Goal: Task Accomplishment & Management: Manage account settings

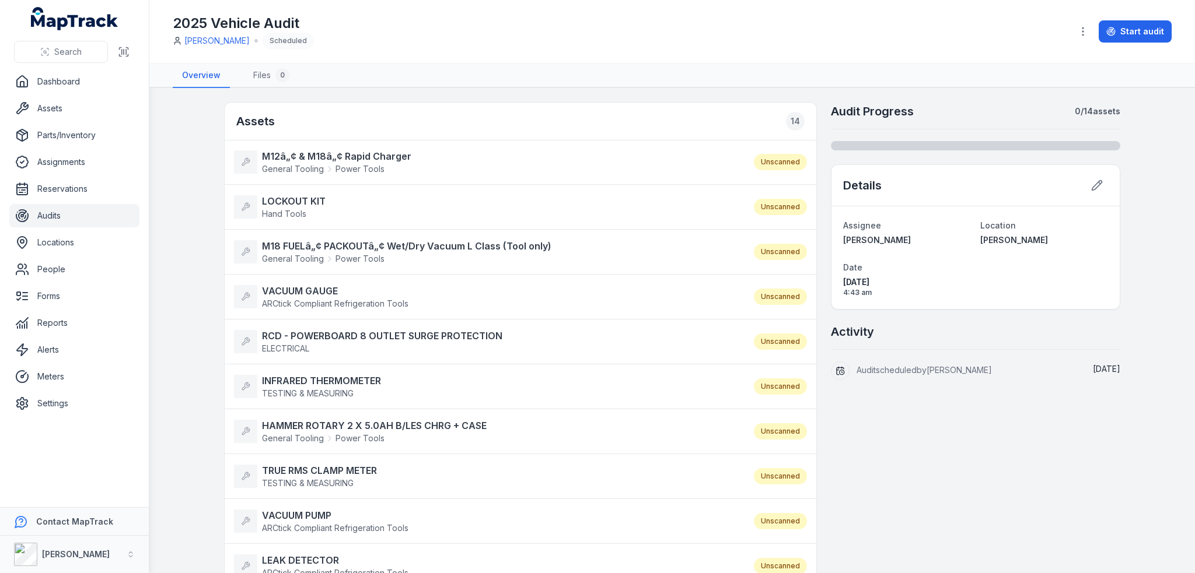
click at [339, 144] on li "M12â„¢ & M18â„¢ Rapid Charger General Tooling Power Tools Unscanned" at bounding box center [521, 162] width 592 height 45
click at [334, 151] on strong "M12â„¢ & M18â„¢ Rapid Charger" at bounding box center [336, 156] width 149 height 14
click at [302, 198] on strong "LOCKOUT KIT" at bounding box center [294, 201] width 64 height 14
click at [315, 248] on strong "M18 FUELâ„¢ PACKOUTâ„¢ Wet/Dry Vacuum L Class (Tool only)" at bounding box center [406, 246] width 289 height 14
click at [313, 288] on strong "VACUUM GAUGE" at bounding box center [335, 291] width 146 height 14
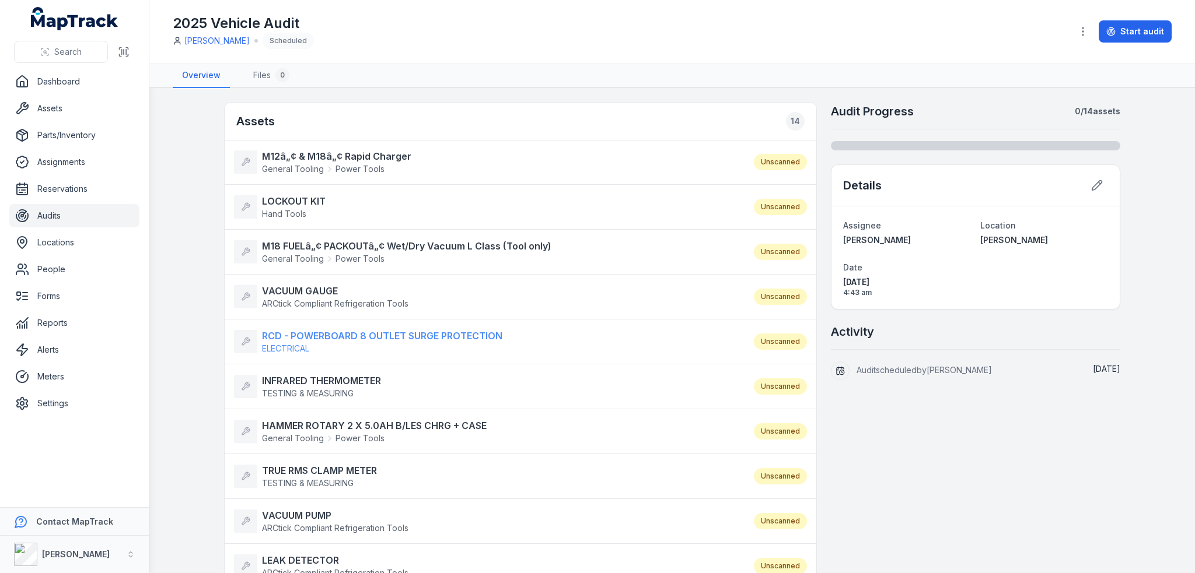
click at [317, 329] on strong "RCD - POWERBOARD 8 OUTLET SURGE PROTECTION" at bounding box center [382, 336] width 240 height 14
click at [323, 375] on strong "INFRARED THERMOMETER" at bounding box center [321, 381] width 119 height 14
click at [328, 416] on li "HAMMER ROTARY 2 X 5.0AH B/LES CHRG + CASE General Tooling Power Tools Unscanned" at bounding box center [521, 432] width 592 height 46
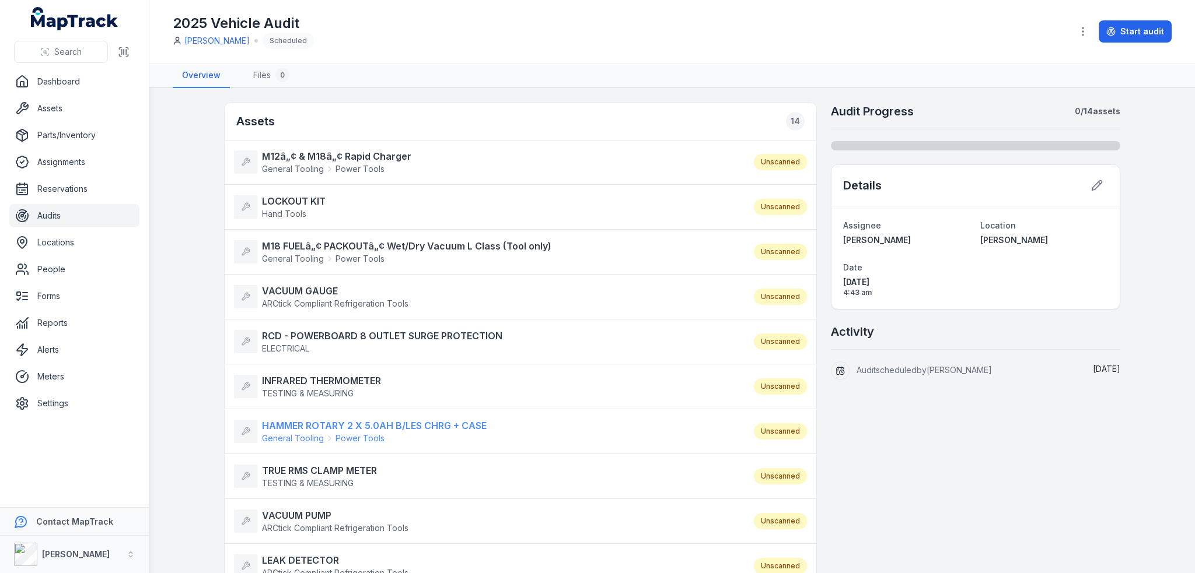
click at [328, 424] on strong "HAMMER ROTARY 2 X 5.0AH B/LES CHRG + CASE" at bounding box center [374, 426] width 225 height 14
click at [332, 468] on strong "TRUE RMS CLAMP METER" at bounding box center [319, 471] width 115 height 14
click at [310, 513] on strong "VACUUM PUMP" at bounding box center [335, 516] width 146 height 14
click at [310, 554] on strong "LEAK DETECTOR" at bounding box center [335, 561] width 146 height 14
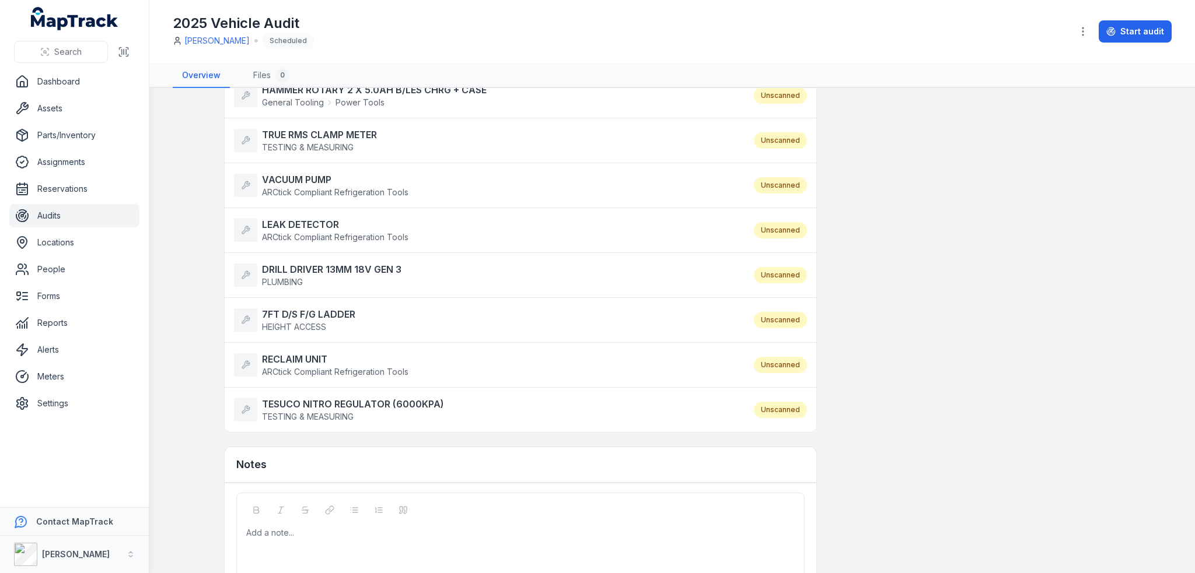
scroll to position [350, 0]
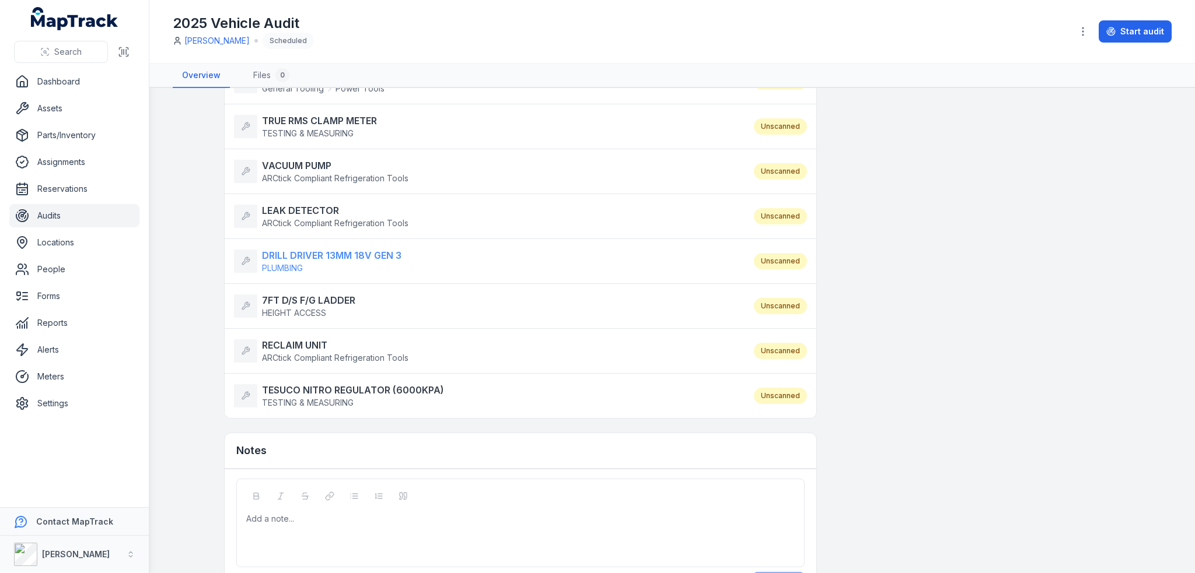
click at [312, 249] on strong "DRILL DRIVER 13MM 18V GEN 3" at bounding box center [331, 256] width 139 height 14
click at [298, 295] on strong "7FT D/S F/G LADDER" at bounding box center [308, 300] width 93 height 14
drag, startPoint x: 294, startPoint y: 342, endPoint x: 296, endPoint y: 396, distance: 54.3
click at [294, 342] on strong "RECLAIM UNIT" at bounding box center [335, 345] width 146 height 14
click at [299, 389] on strong "TESUCO NITRO REGULATOR (6000KPA)" at bounding box center [353, 390] width 182 height 14
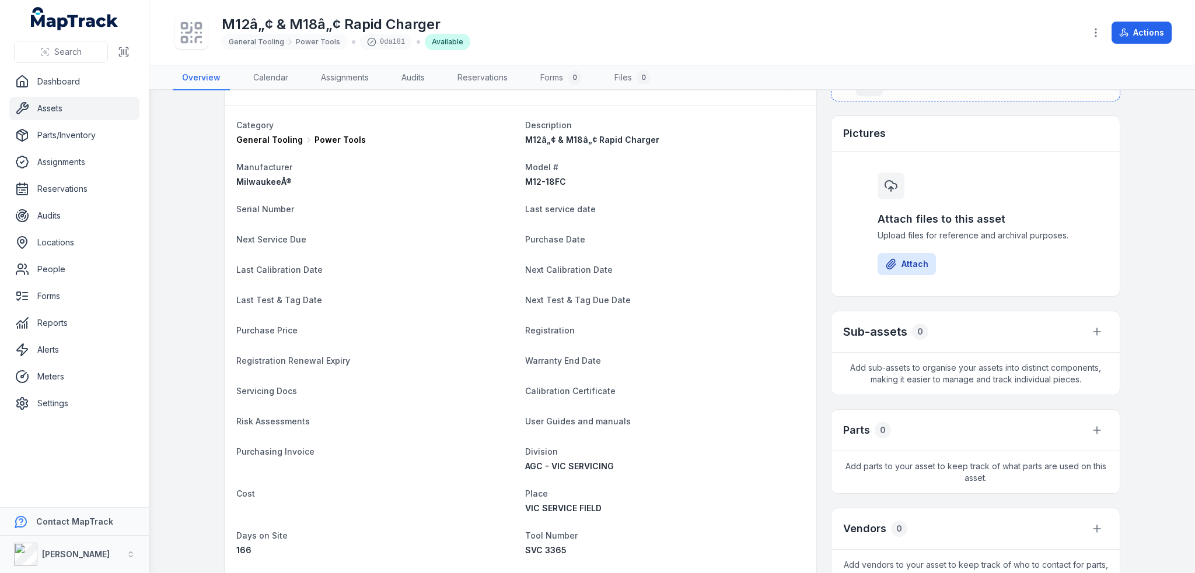
scroll to position [292, 0]
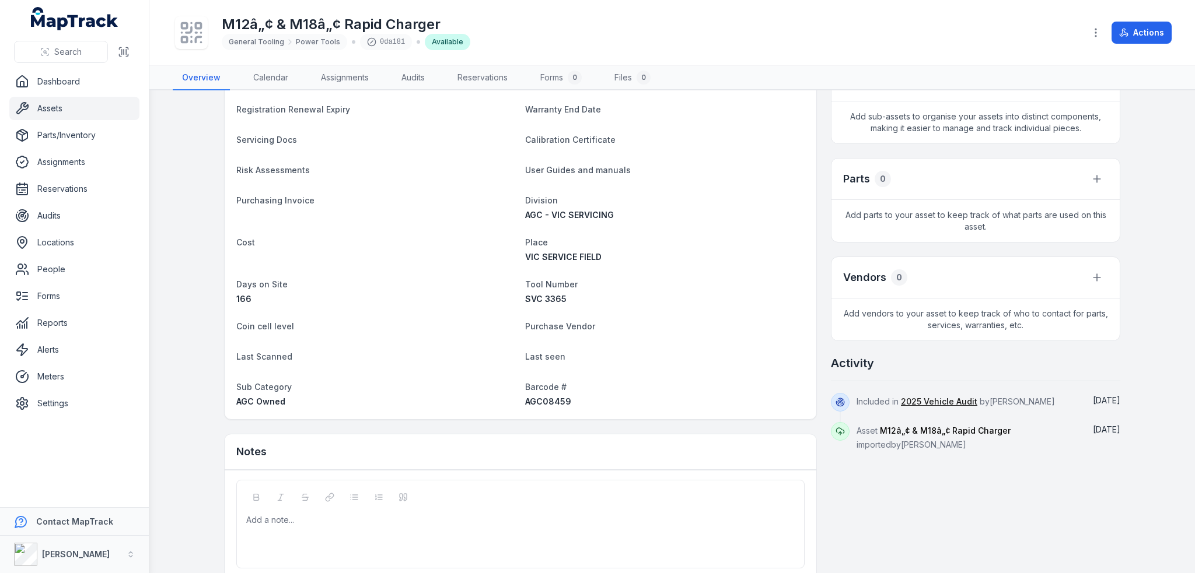
click at [532, 404] on span "AGC08459" at bounding box center [548, 402] width 46 height 10
copy span "AGC08459"
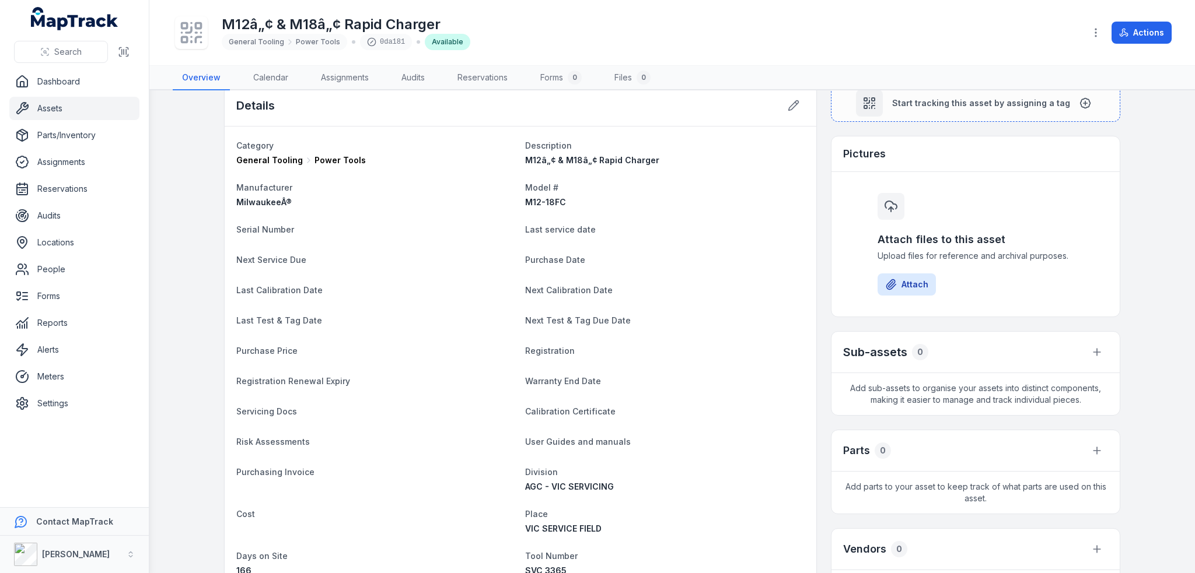
scroll to position [0, 0]
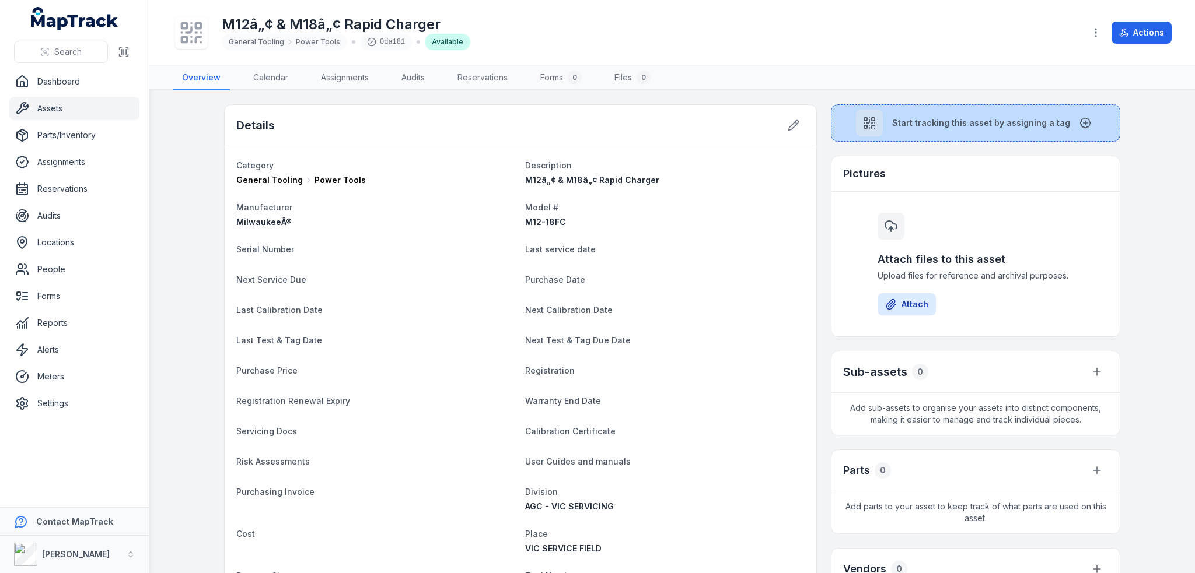
click at [962, 126] on span "Start tracking this asset by assigning a tag" at bounding box center [981, 123] width 178 height 12
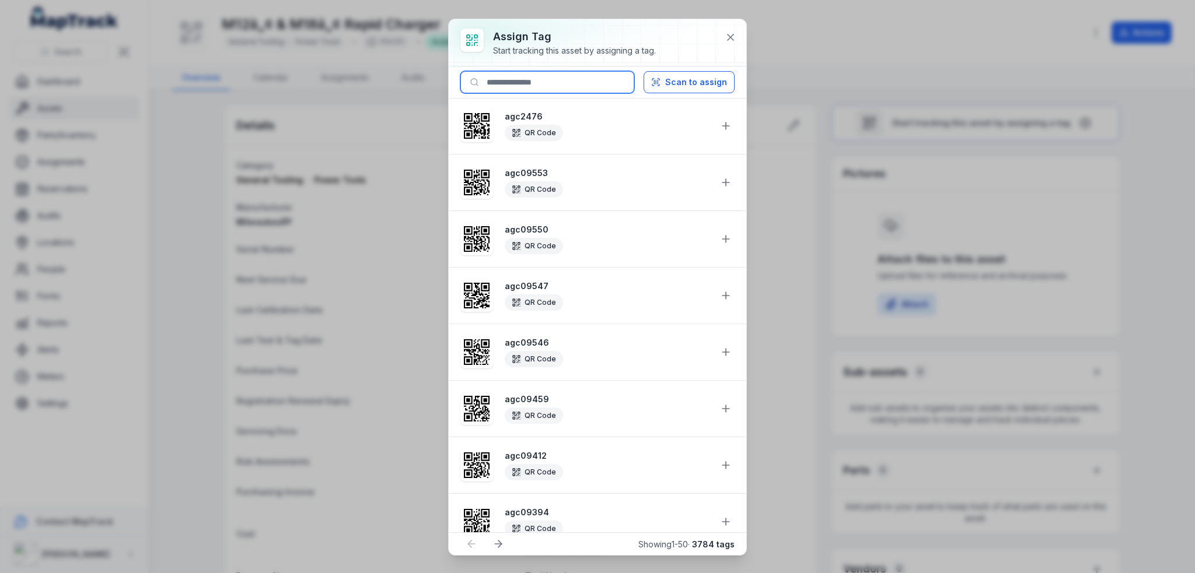
click at [536, 79] on input at bounding box center [547, 82] width 174 height 22
paste input "********"
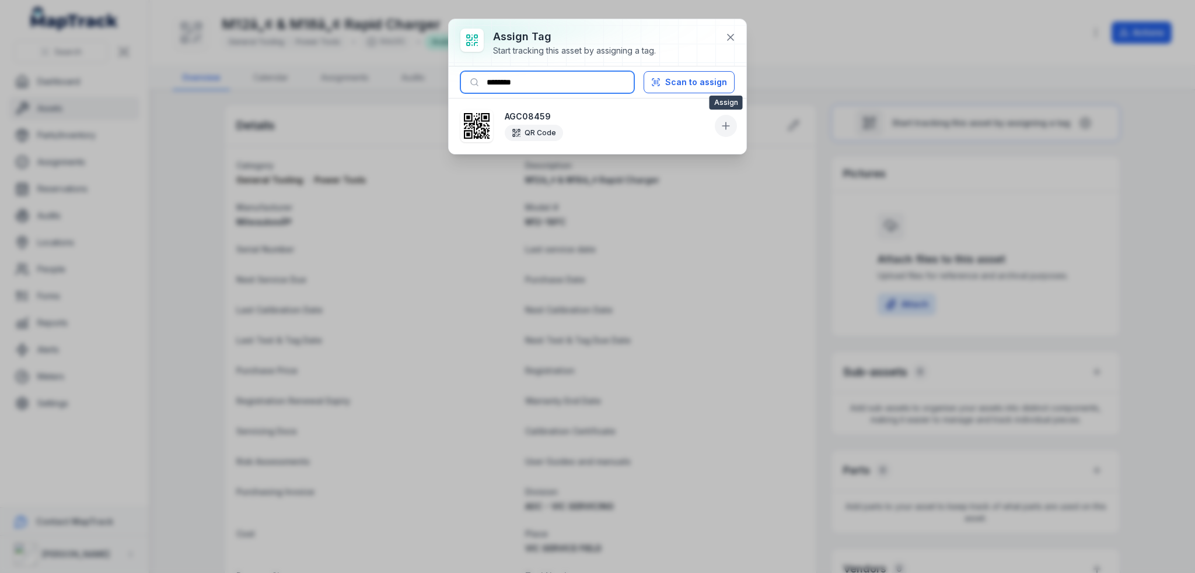
type input "********"
click at [722, 128] on icon at bounding box center [726, 126] width 12 height 12
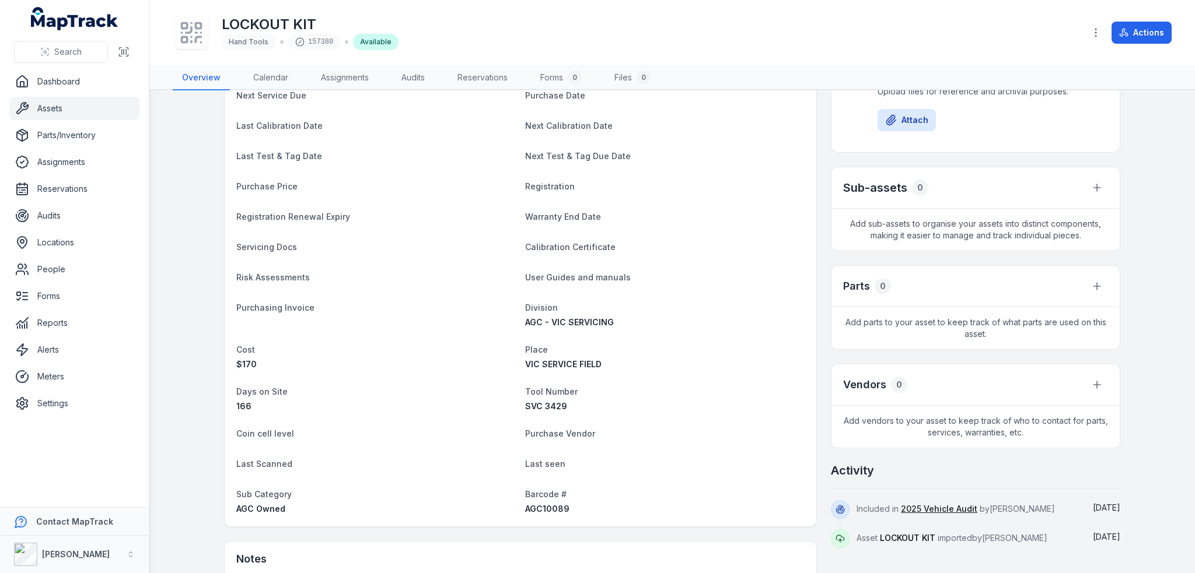
scroll to position [292, 0]
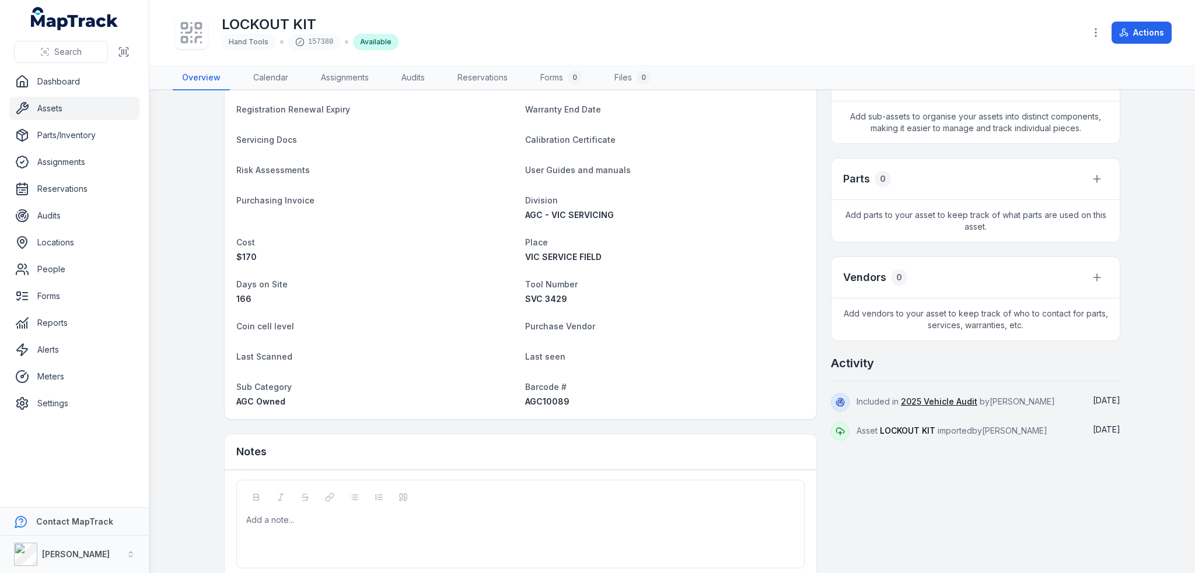
click at [546, 396] on div "AGC10089" at bounding box center [664, 402] width 279 height 12
copy span "AGC10089"
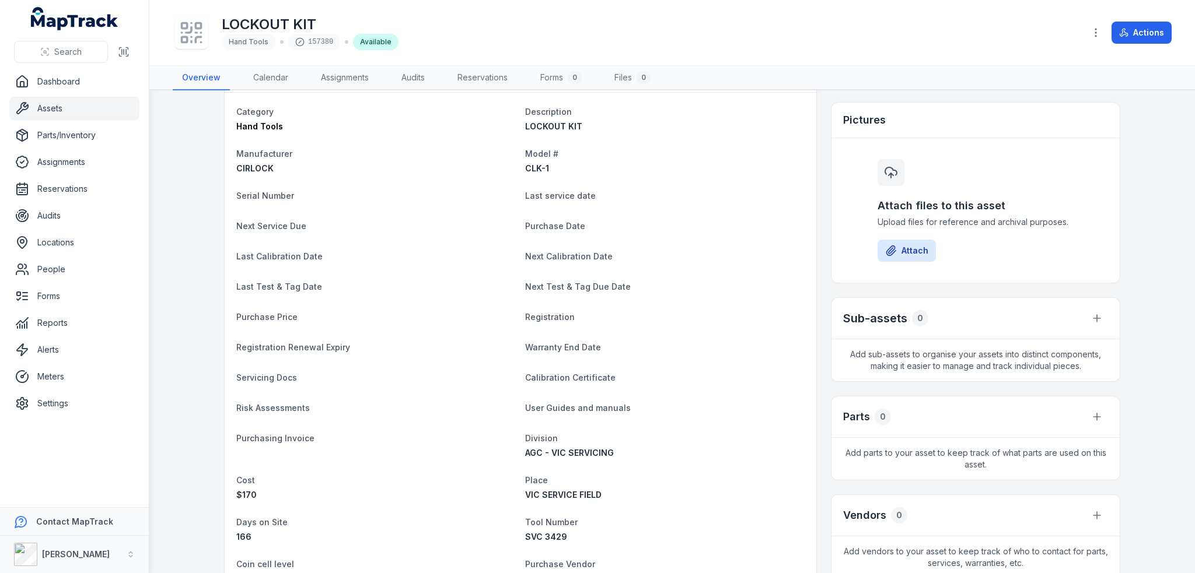
scroll to position [0, 0]
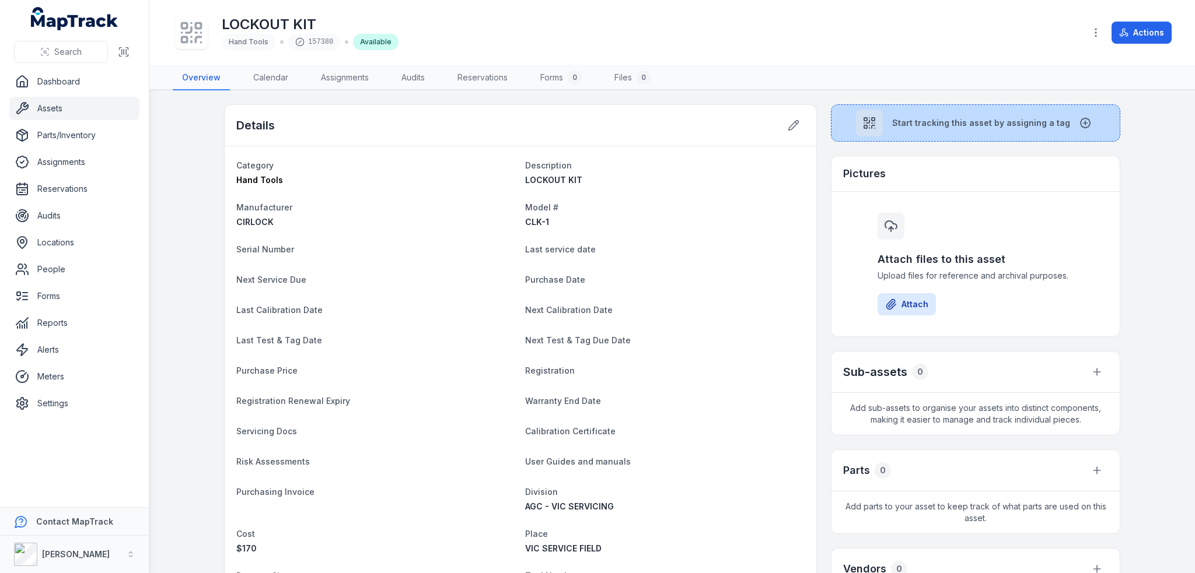
click at [917, 135] on button "Start tracking this asset by assigning a tag" at bounding box center [975, 122] width 289 height 37
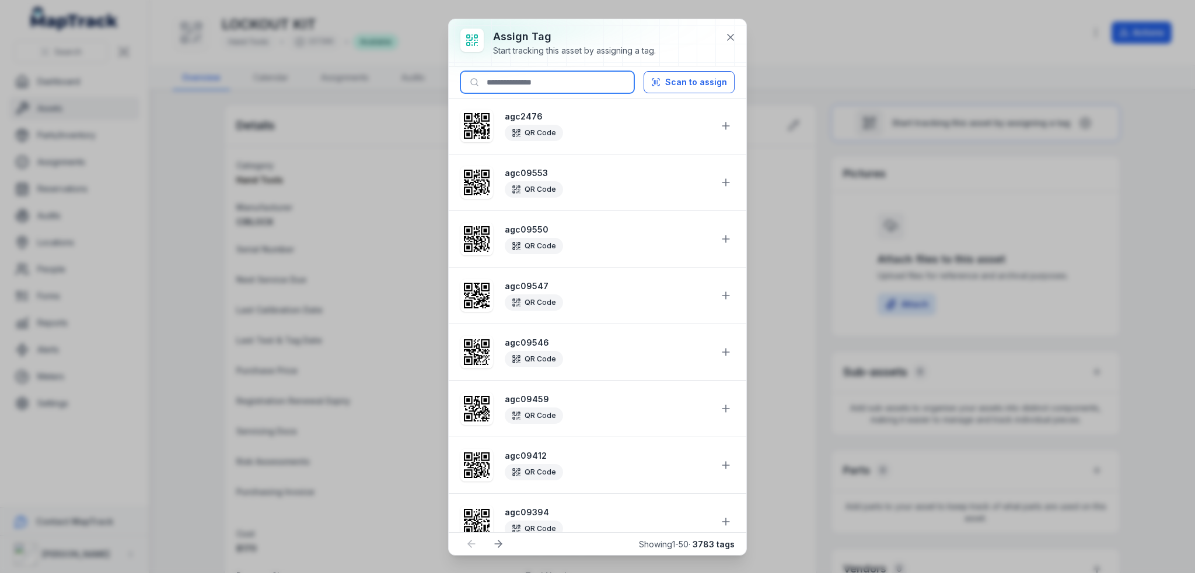
click at [551, 83] on input at bounding box center [547, 82] width 174 height 22
paste input "********"
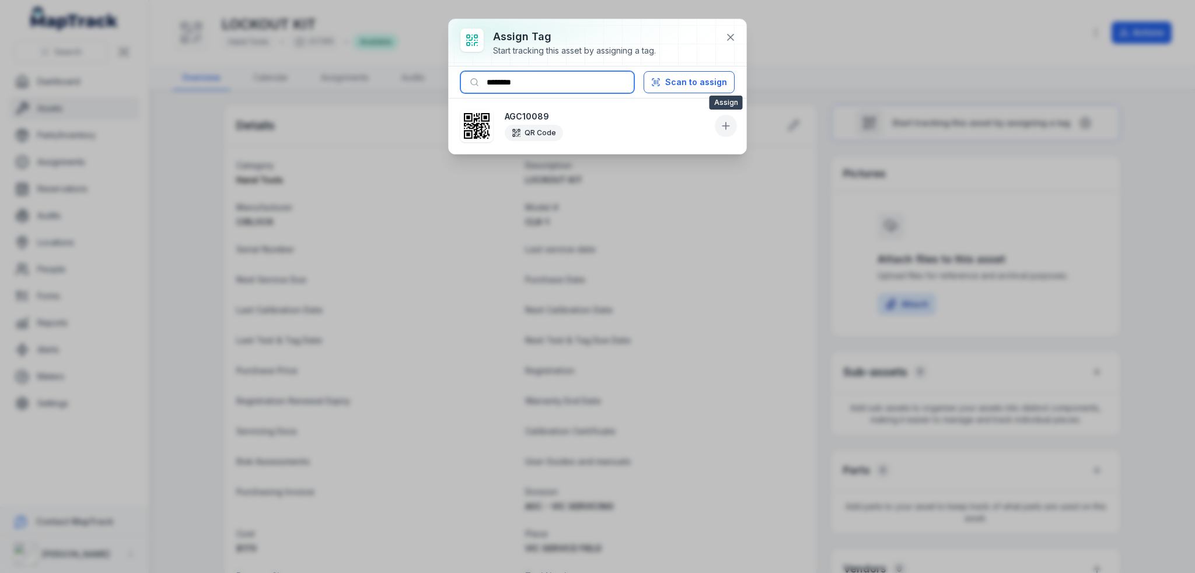
type input "********"
click at [723, 124] on icon at bounding box center [726, 126] width 12 height 12
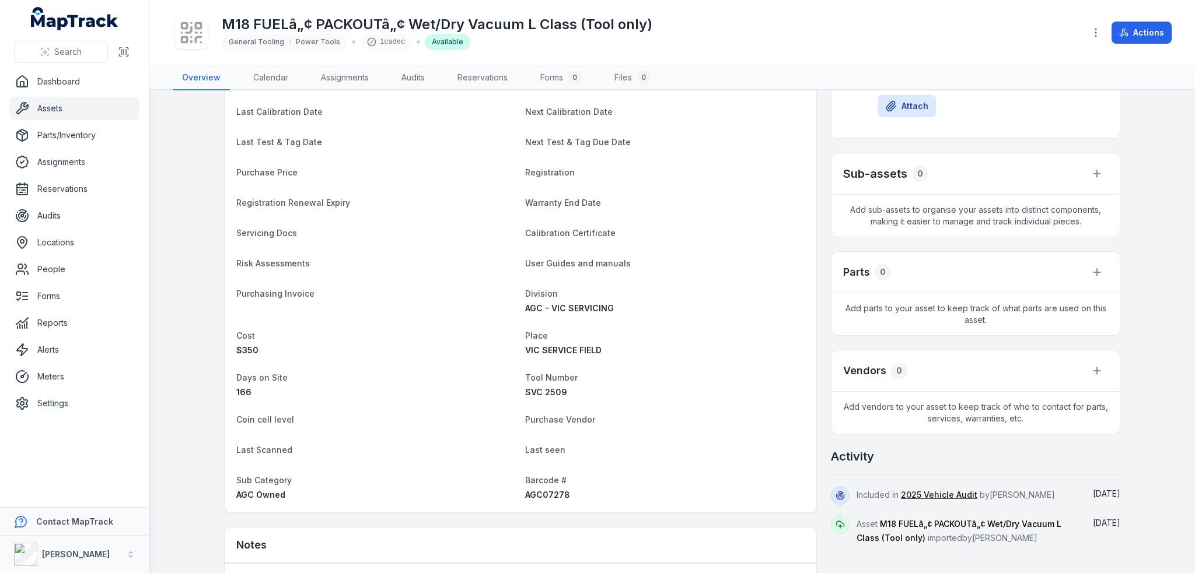
scroll to position [292, 0]
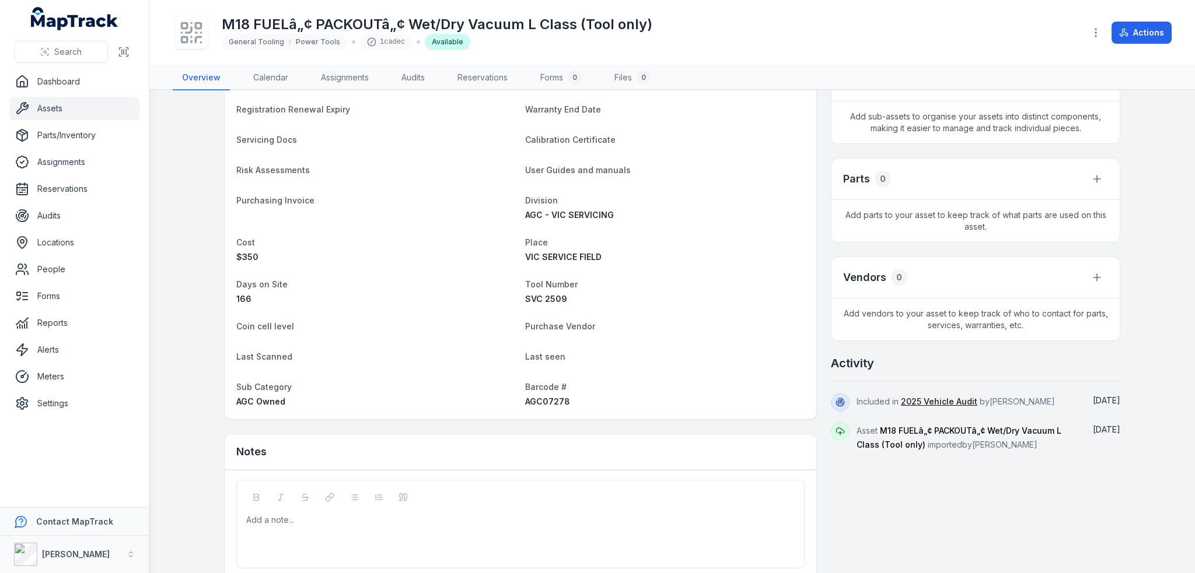
click at [549, 404] on span "AGC07278" at bounding box center [547, 402] width 45 height 10
copy span "AGC07278"
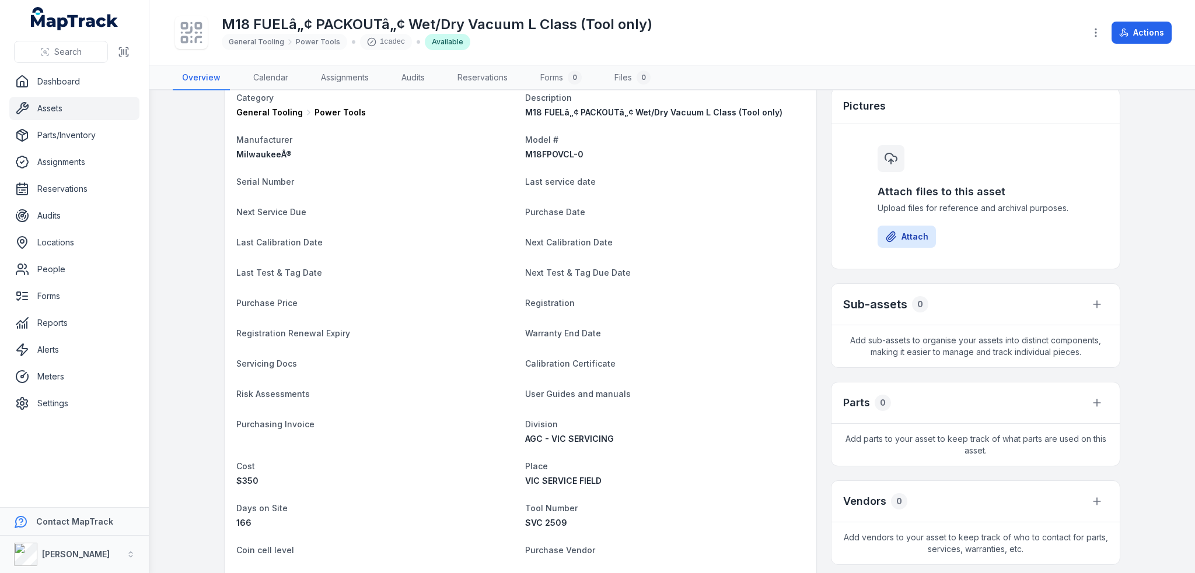
scroll to position [0, 0]
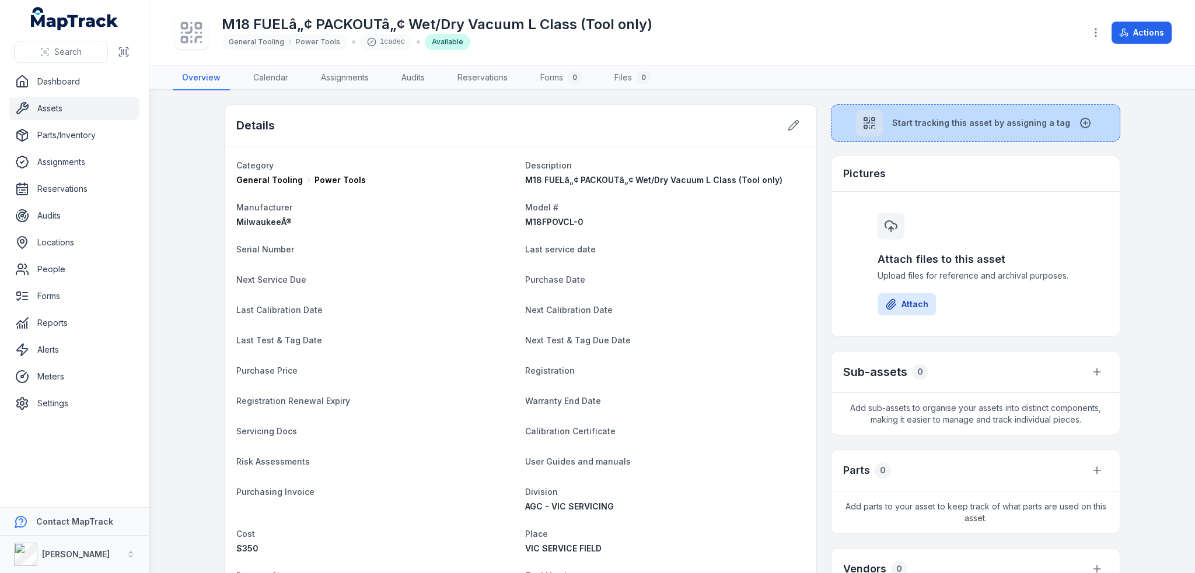
click at [880, 114] on div at bounding box center [869, 123] width 27 height 27
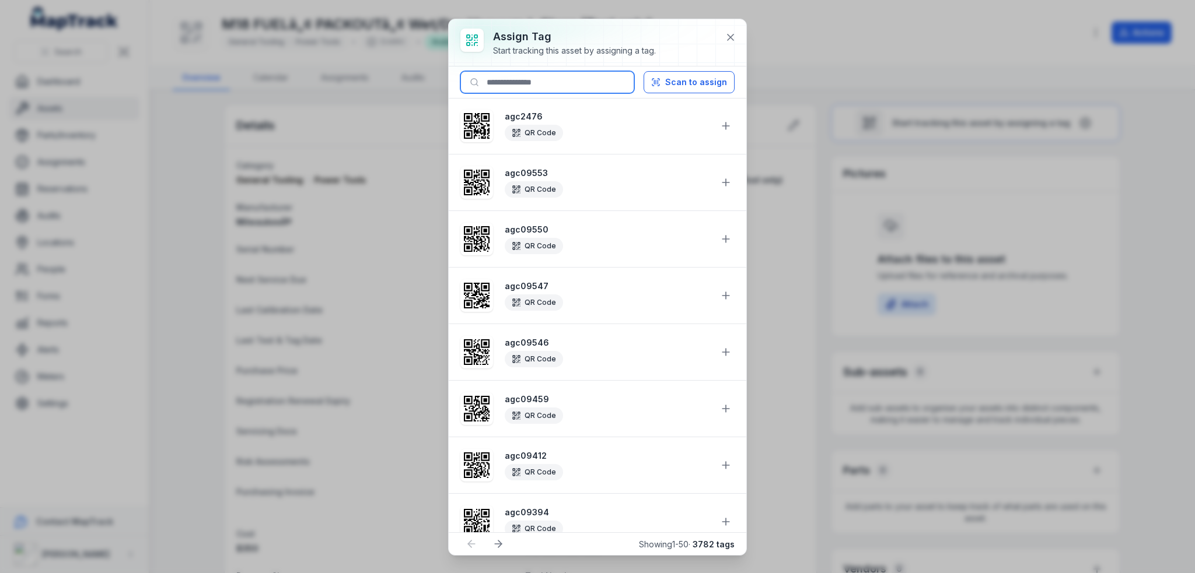
click at [517, 79] on input at bounding box center [547, 82] width 174 height 22
paste input "********"
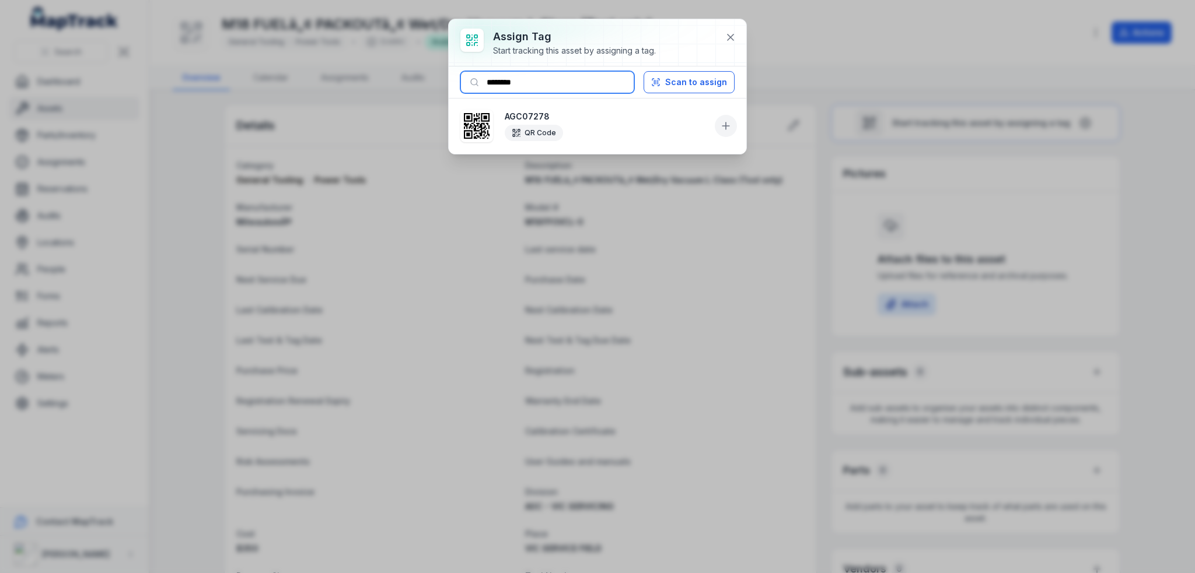
type input "********"
click at [719, 125] on button at bounding box center [726, 126] width 22 height 22
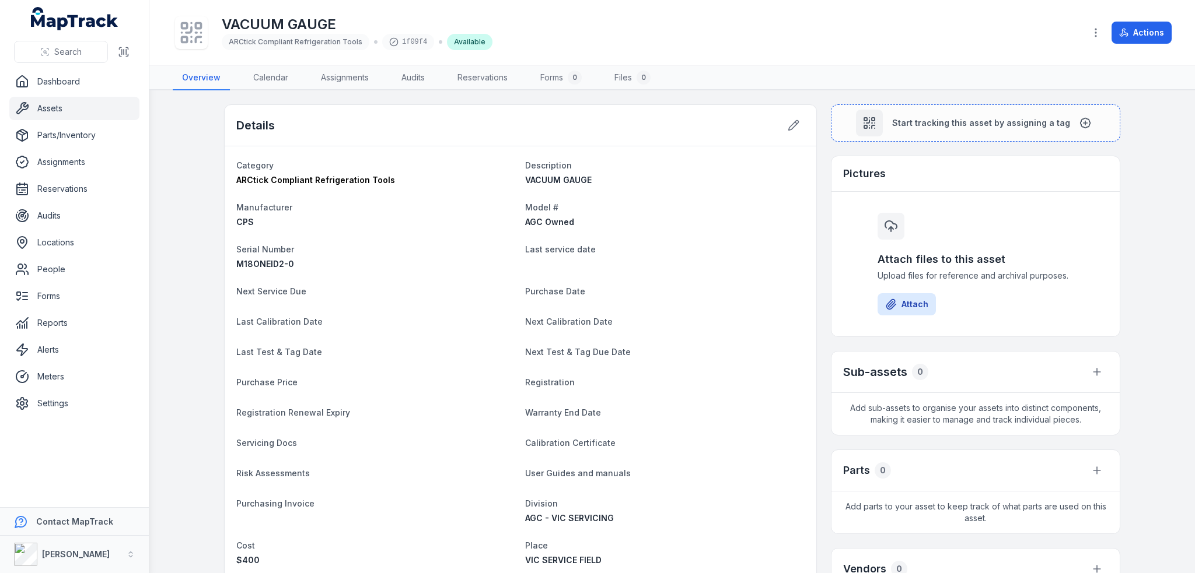
scroll to position [292, 0]
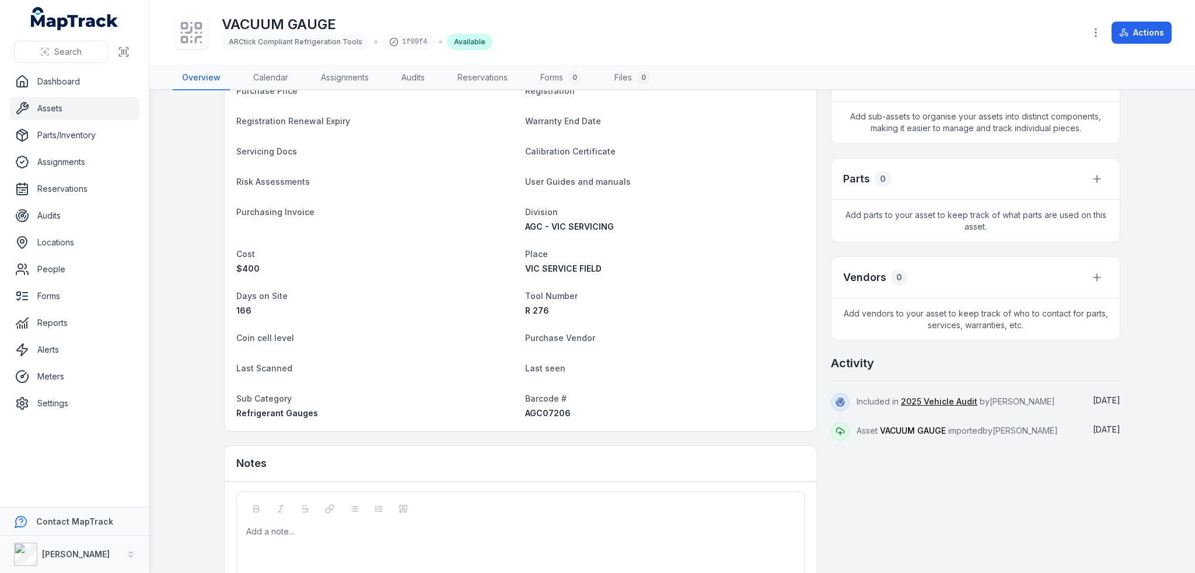
click at [529, 408] on div "AGC07206" at bounding box center [664, 414] width 279 height 12
click at [529, 408] on span "AGC07206" at bounding box center [548, 413] width 46 height 10
copy span "AGC07206"
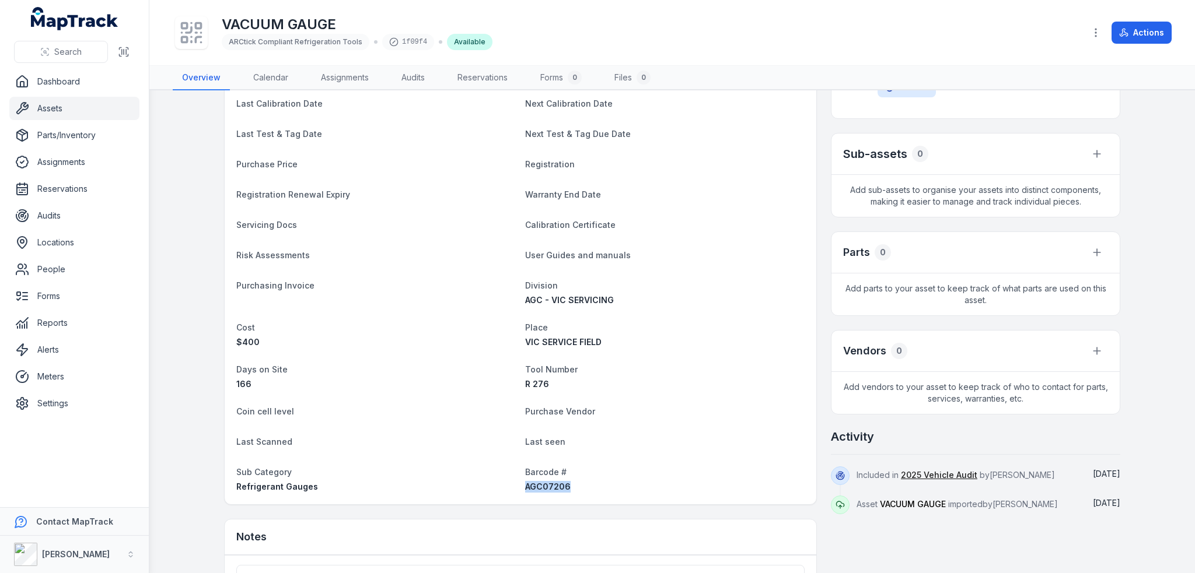
scroll to position [0, 0]
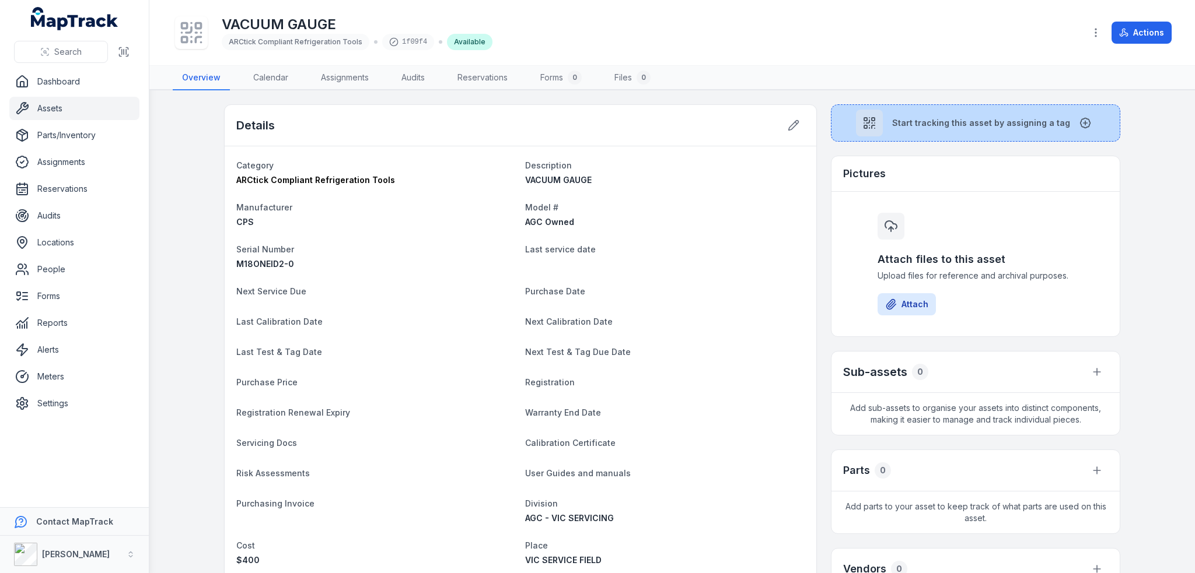
click at [937, 120] on span "Start tracking this asset by assigning a tag" at bounding box center [981, 123] width 178 height 12
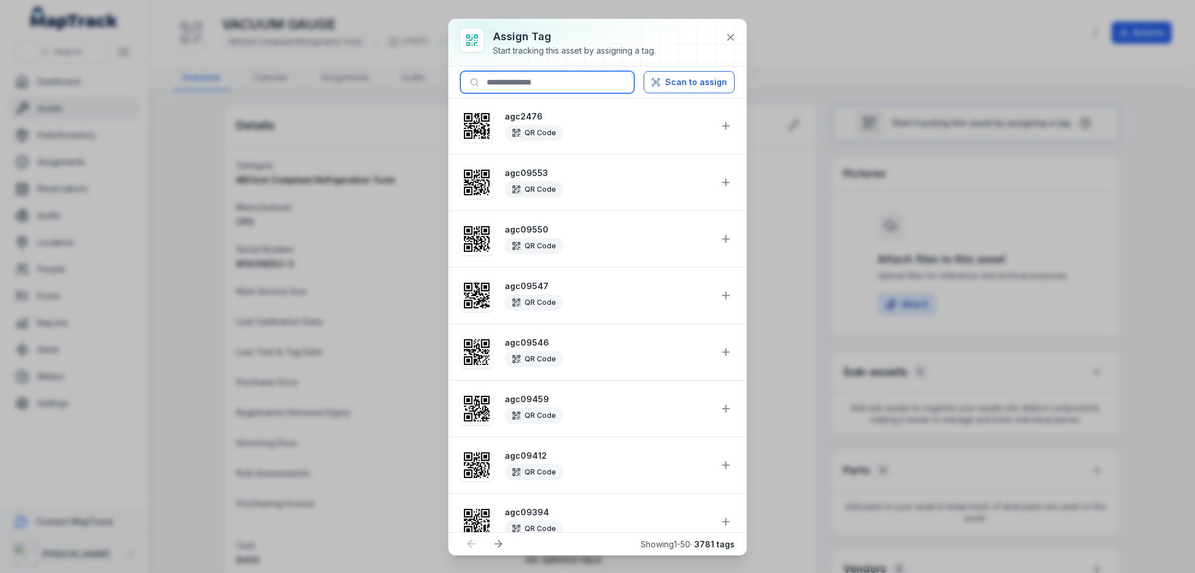
click at [550, 74] on input at bounding box center [547, 82] width 174 height 22
paste input "********"
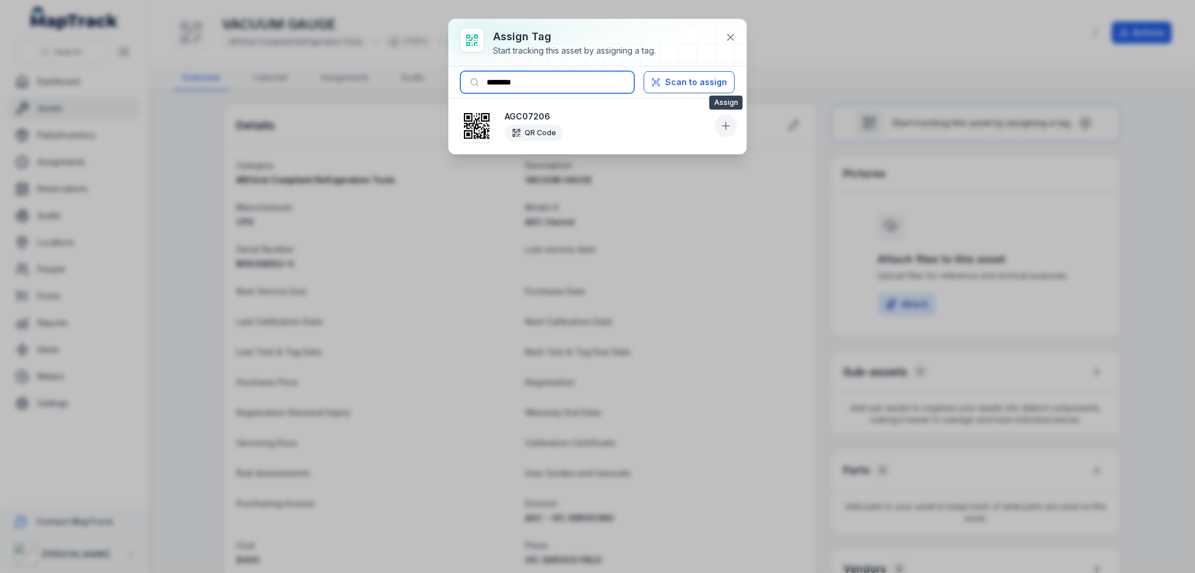
type input "********"
click at [719, 131] on button at bounding box center [726, 126] width 22 height 22
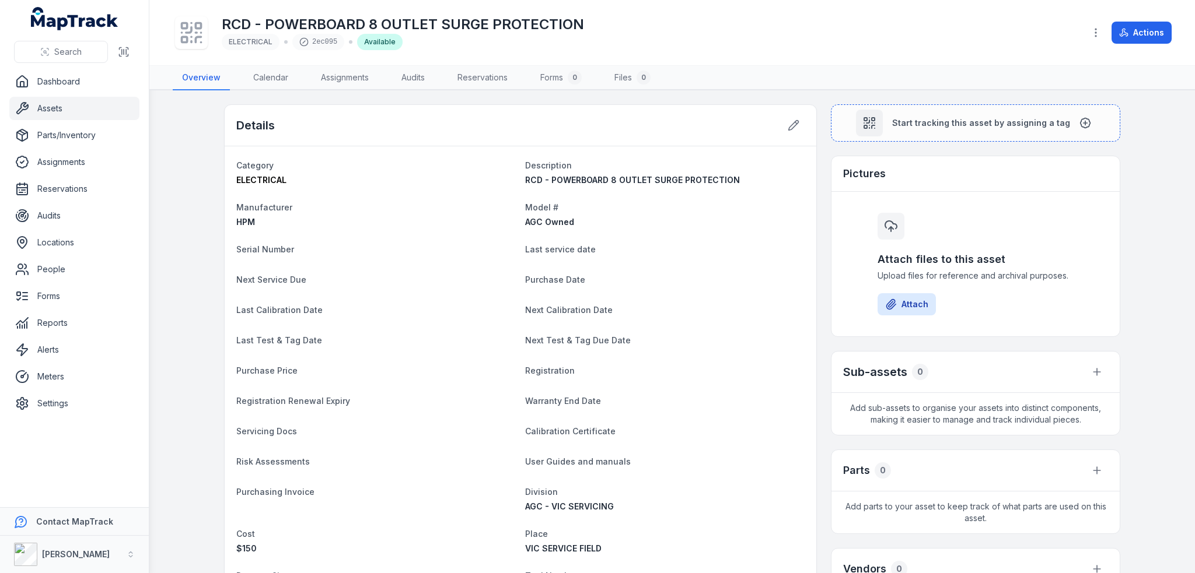
scroll to position [292, 0]
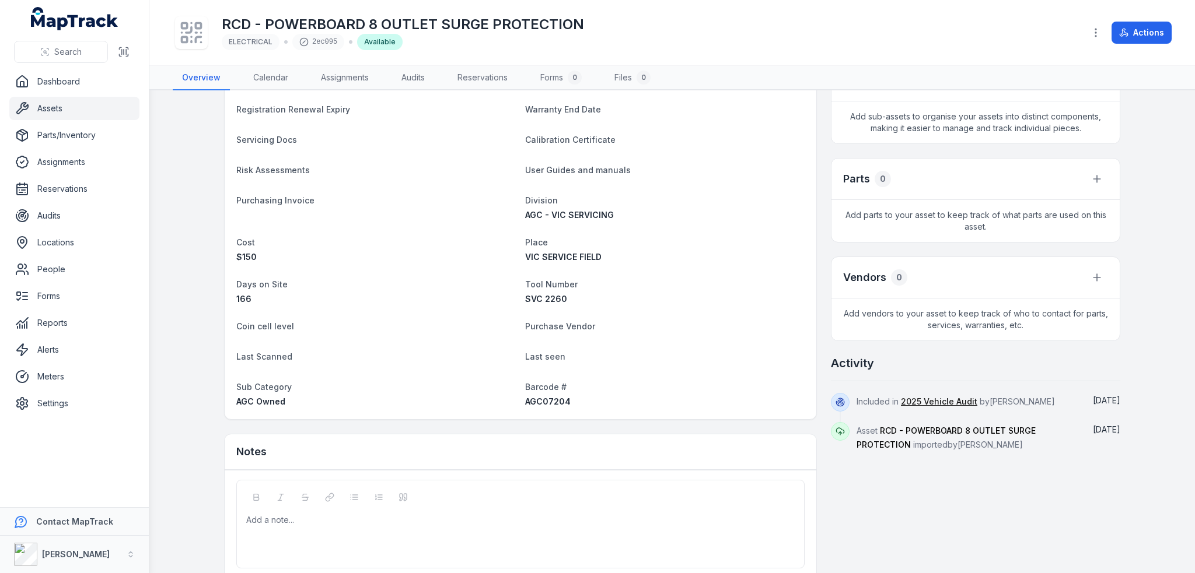
click at [544, 405] on span "AGC07204" at bounding box center [548, 402] width 46 height 10
copy span "AGC07204"
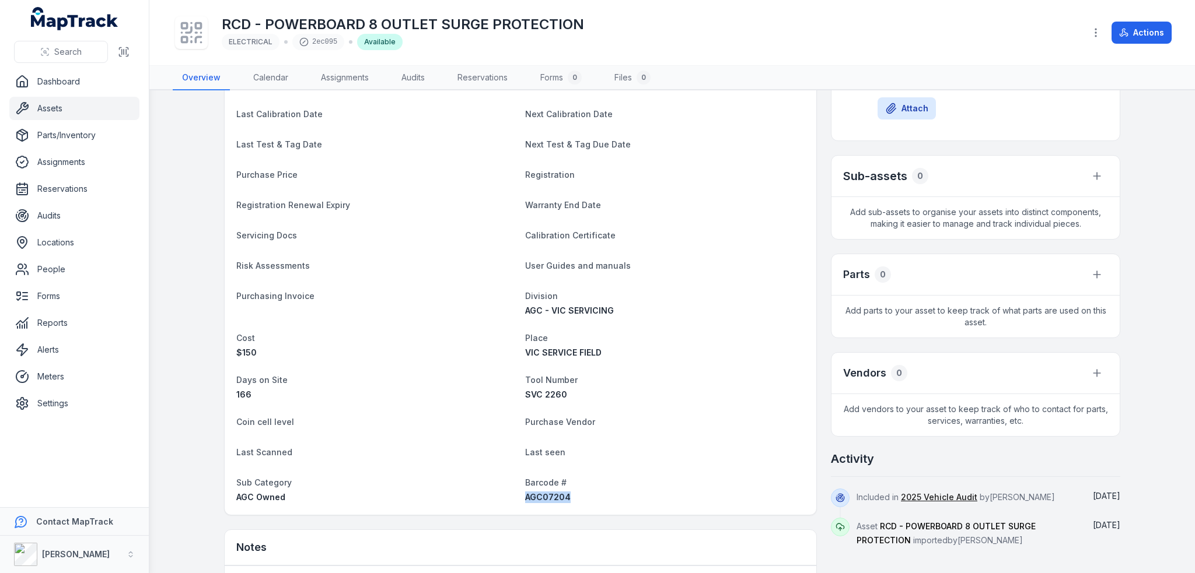
scroll to position [0, 0]
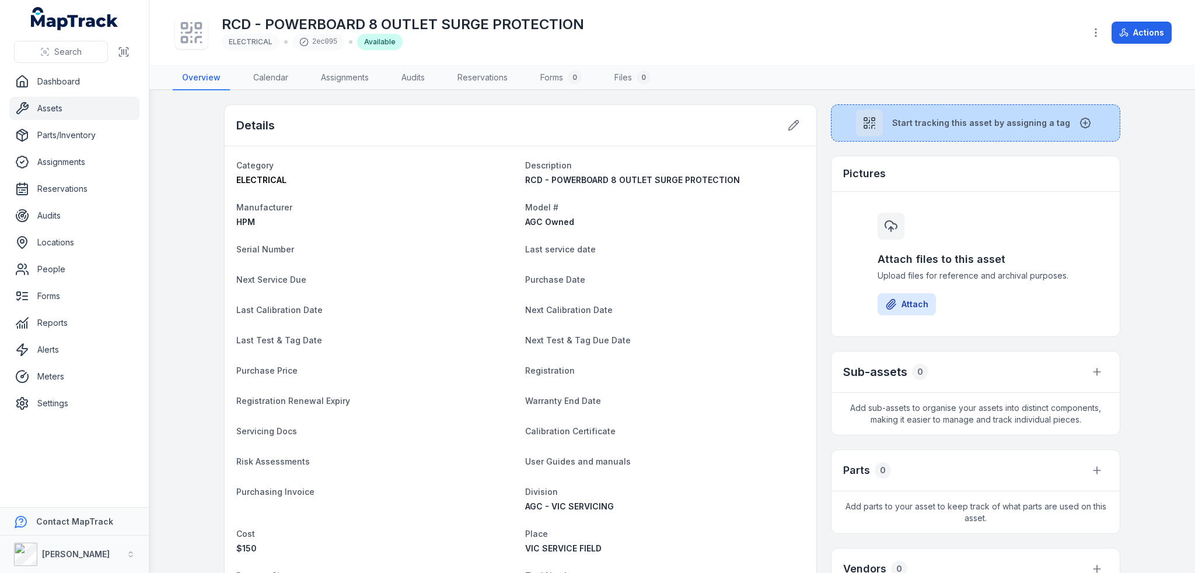
click at [879, 123] on div at bounding box center [869, 123] width 27 height 27
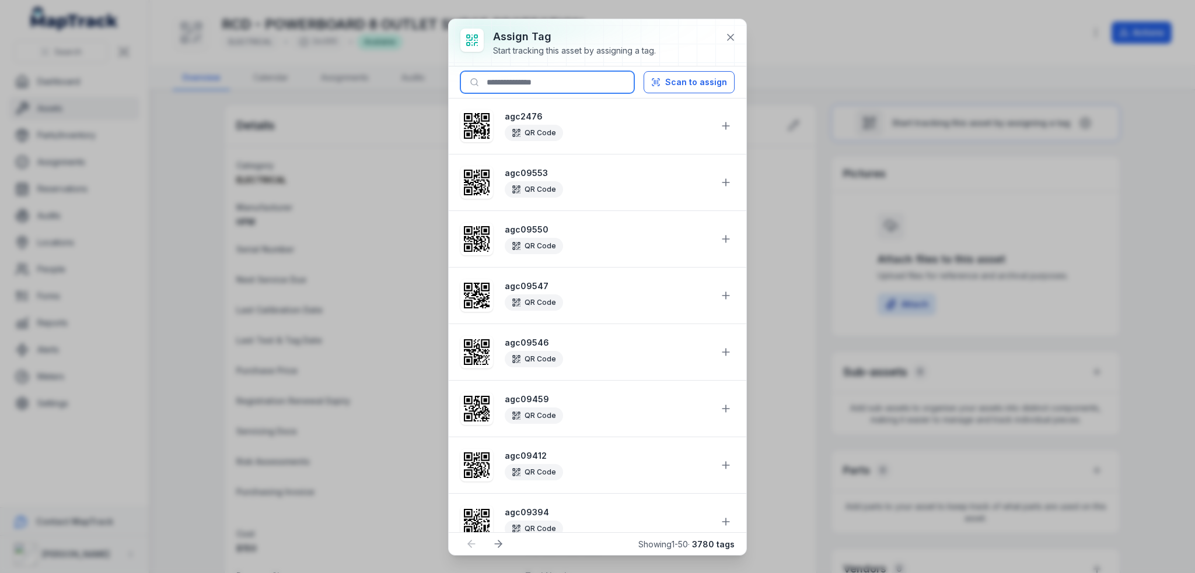
drag, startPoint x: 460, startPoint y: 79, endPoint x: 492, endPoint y: 83, distance: 32.3
click at [460, 79] on input at bounding box center [547, 82] width 174 height 22
paste input "********"
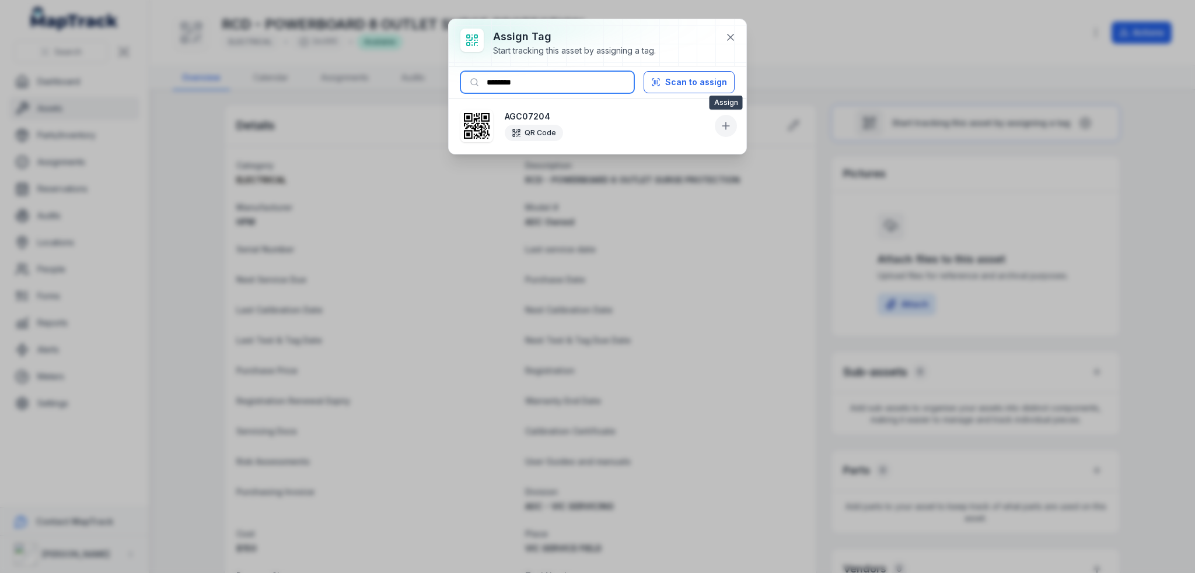
type input "********"
click at [721, 126] on icon at bounding box center [726, 126] width 12 height 12
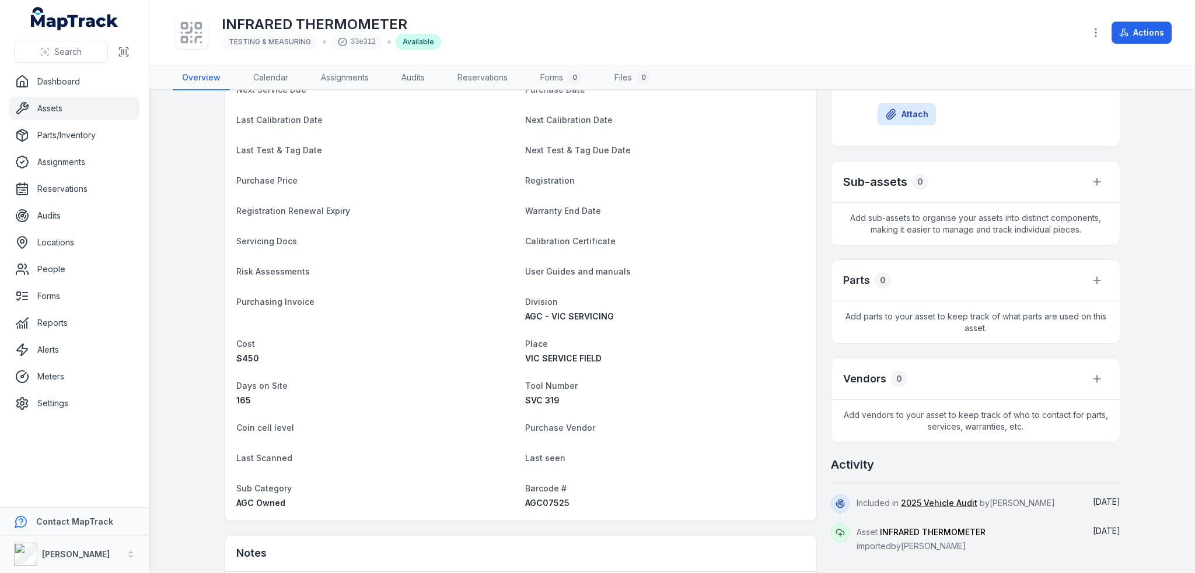
scroll to position [335, 0]
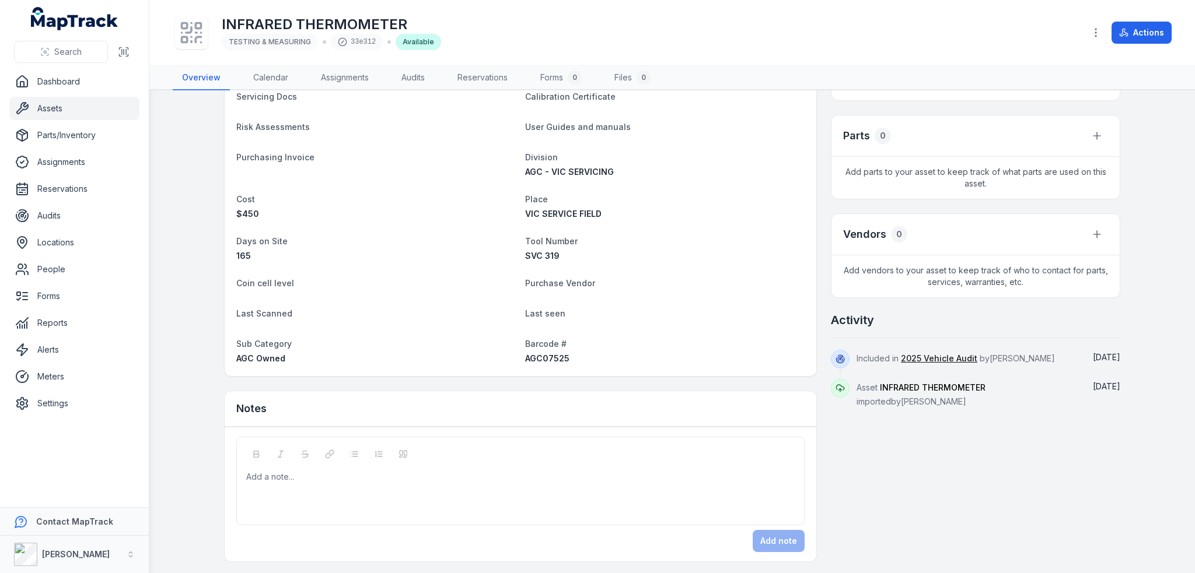
click at [543, 363] on div "AGC07525" at bounding box center [664, 359] width 279 height 12
click at [544, 358] on span "AGC07525" at bounding box center [547, 359] width 44 height 10
copy span "AGC07525"
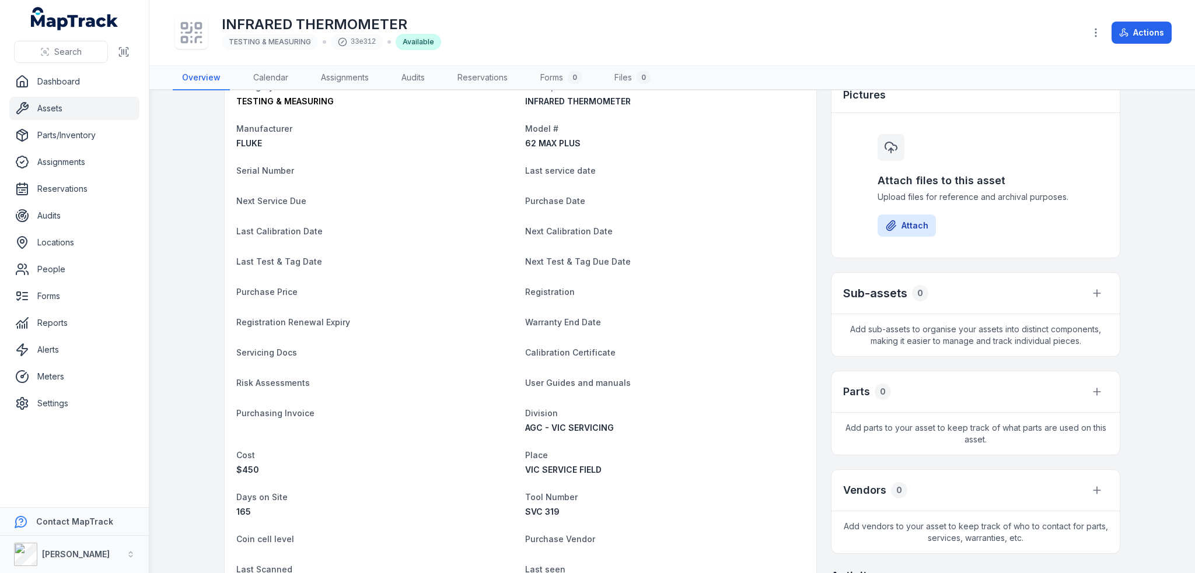
scroll to position [0, 0]
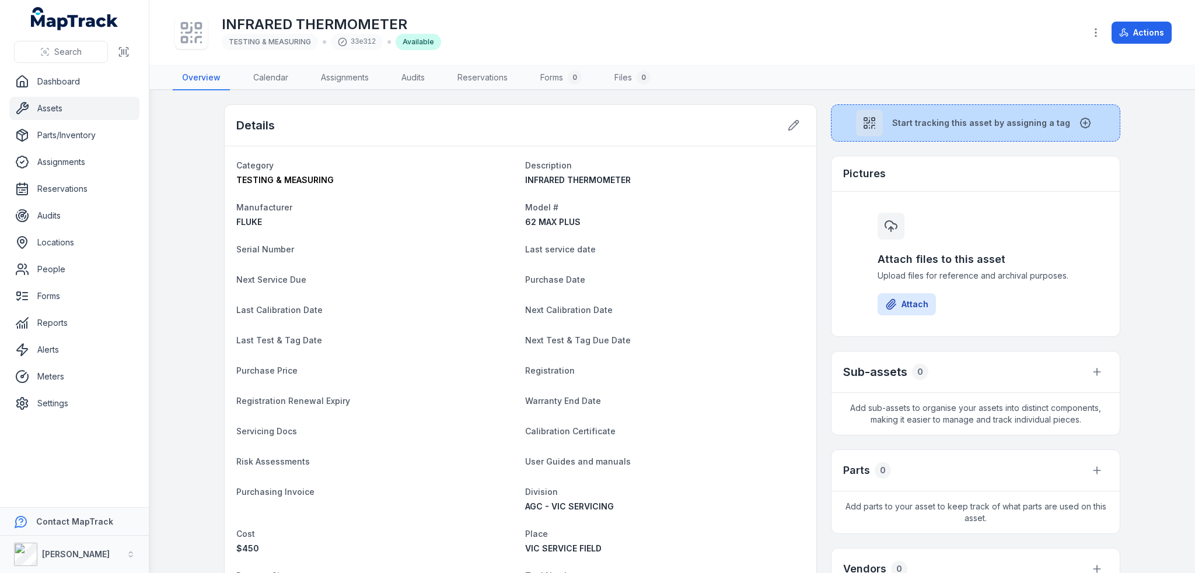
click at [931, 131] on button "Start tracking this asset by assigning a tag" at bounding box center [975, 122] width 289 height 37
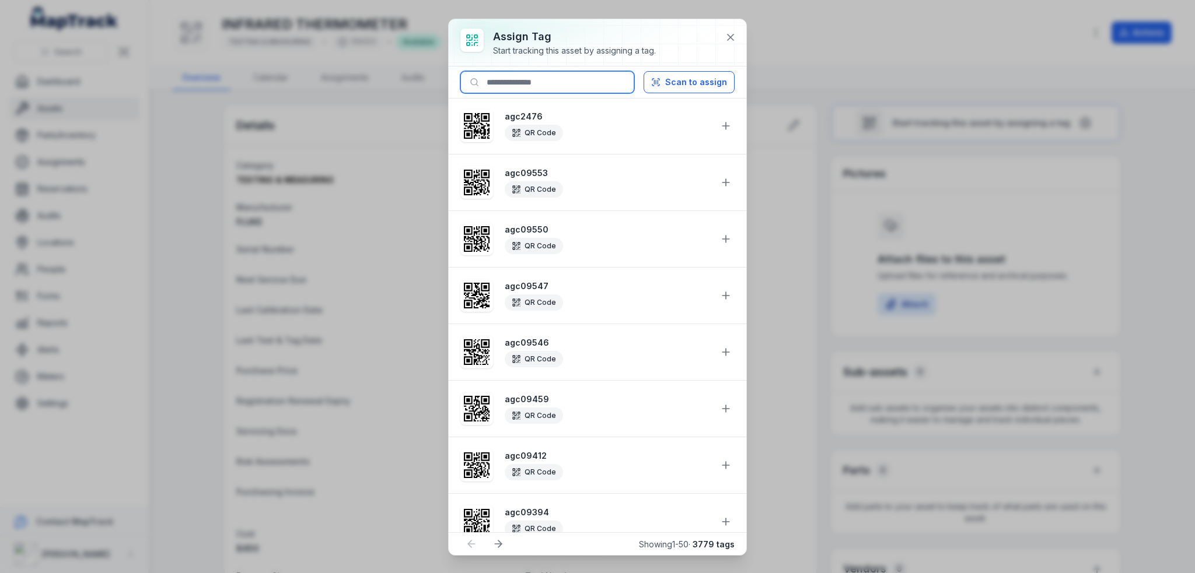
click at [579, 88] on input at bounding box center [547, 82] width 174 height 22
paste input "********"
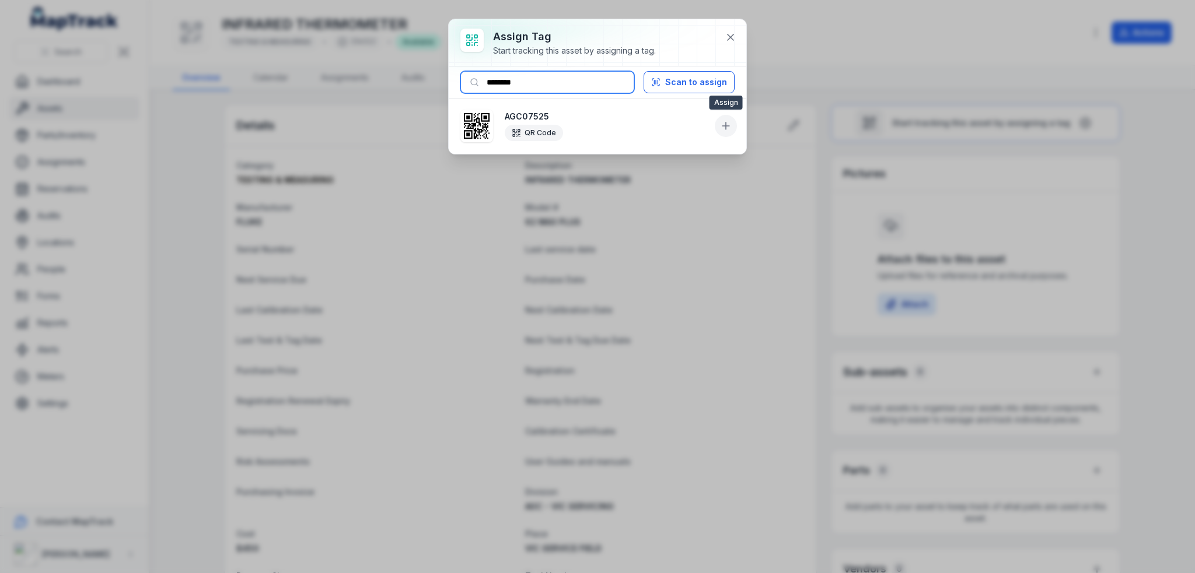
type input "********"
click at [730, 127] on icon at bounding box center [726, 126] width 12 height 12
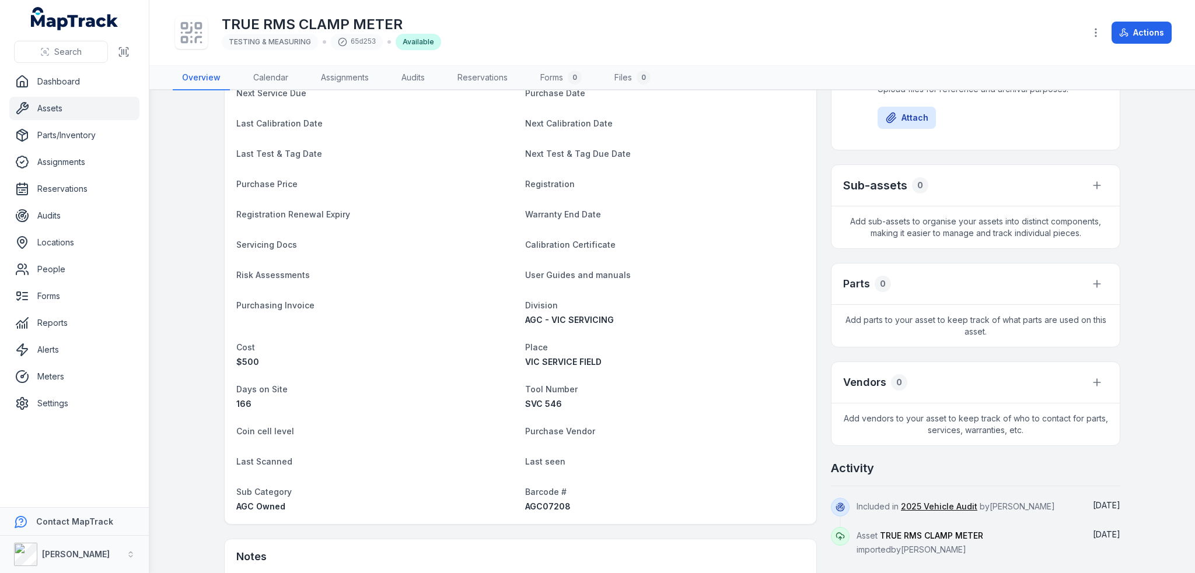
scroll to position [292, 0]
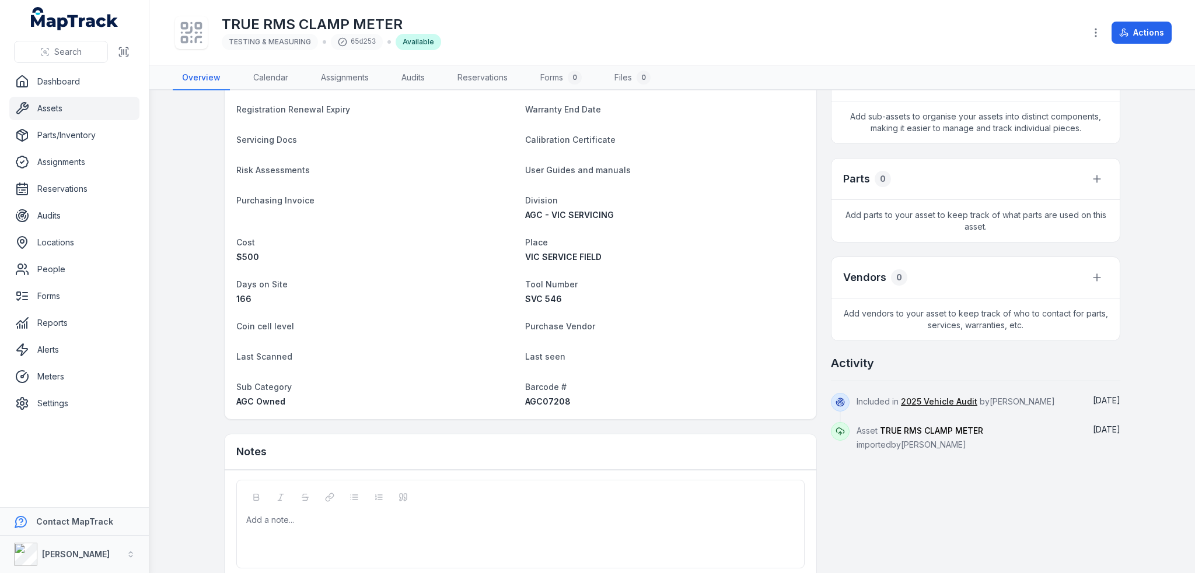
click at [532, 401] on span "AGC07208" at bounding box center [548, 402] width 46 height 10
copy span "AGC07208"
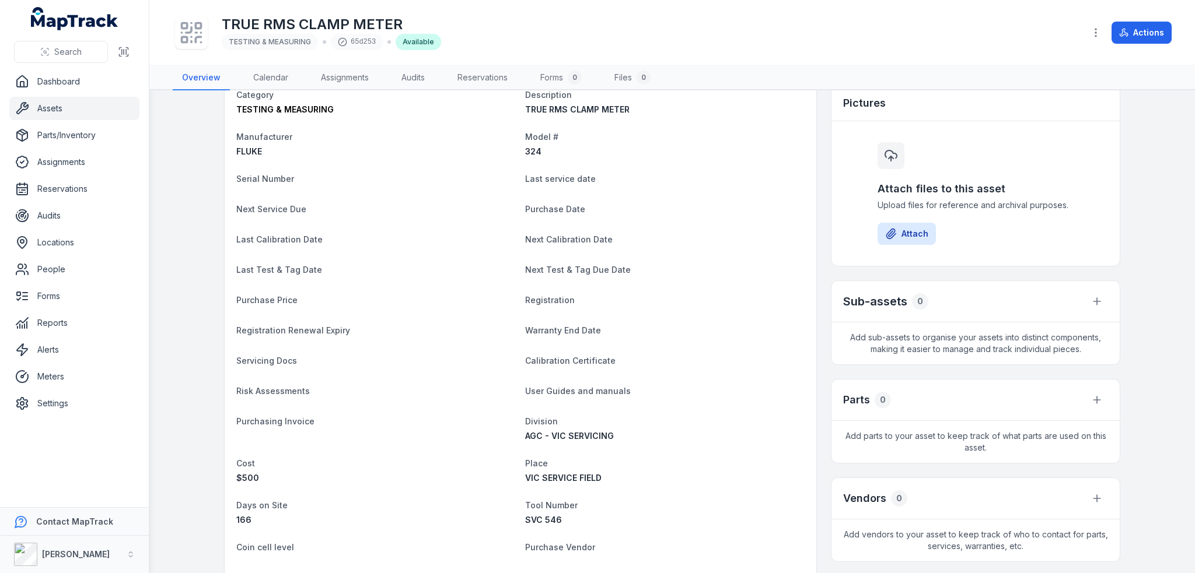
scroll to position [0, 0]
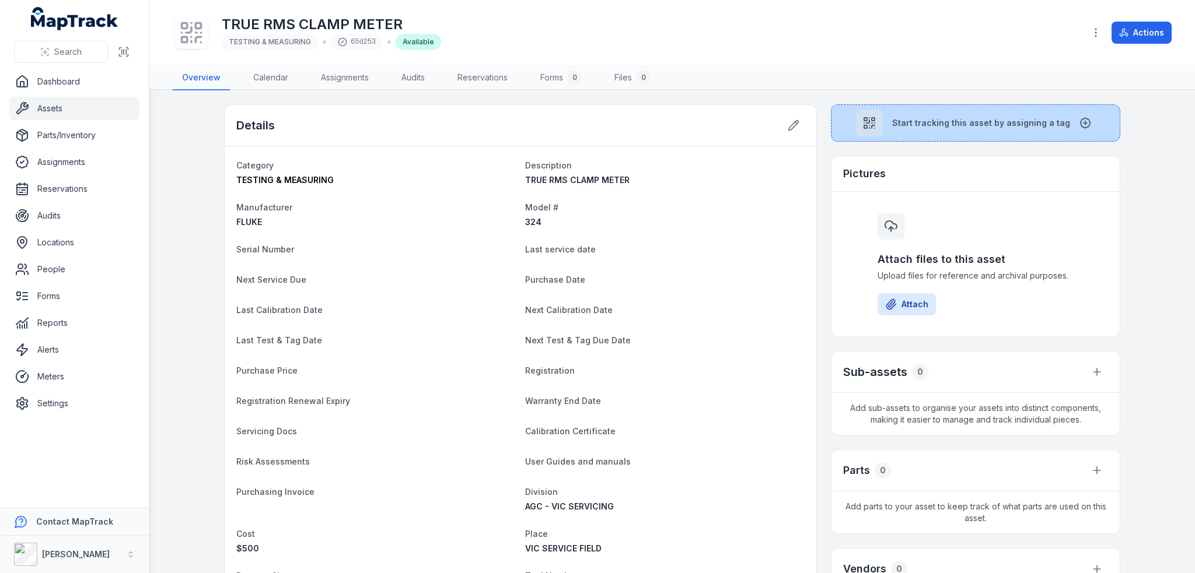
click at [950, 122] on span "Start tracking this asset by assigning a tag" at bounding box center [981, 123] width 178 height 12
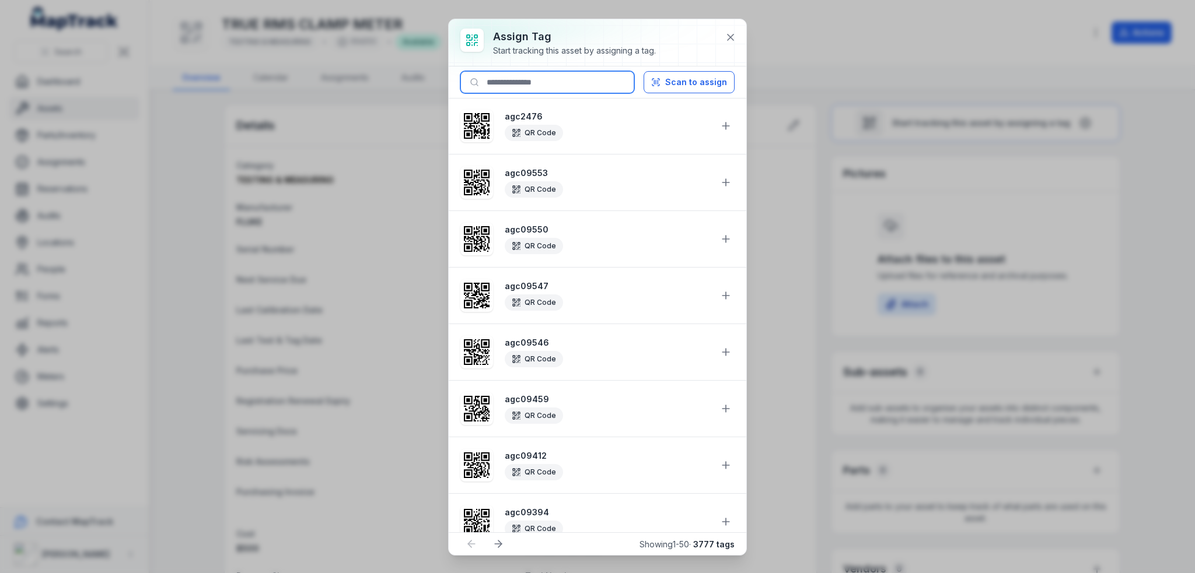
click at [531, 85] on input at bounding box center [547, 82] width 174 height 22
paste input "********"
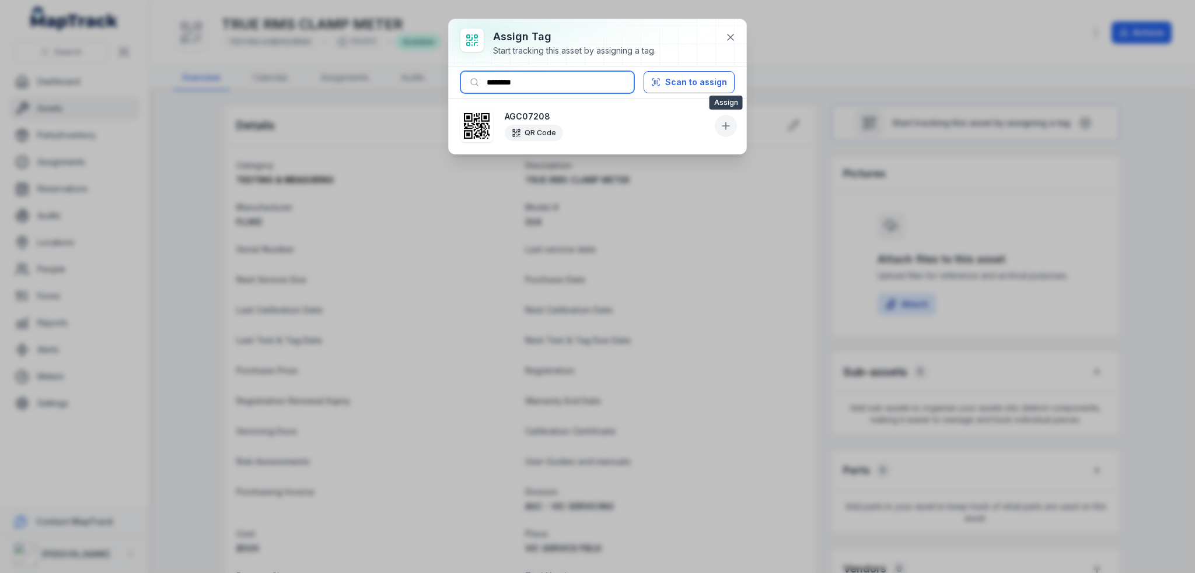
type input "********"
click at [727, 131] on icon at bounding box center [726, 126] width 12 height 12
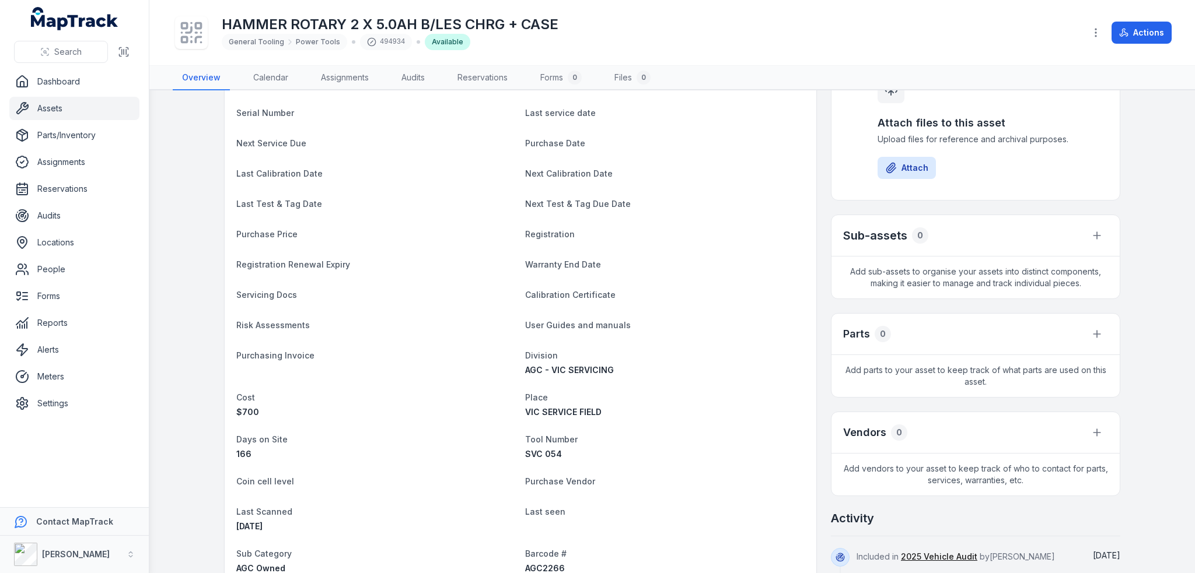
scroll to position [292, 0]
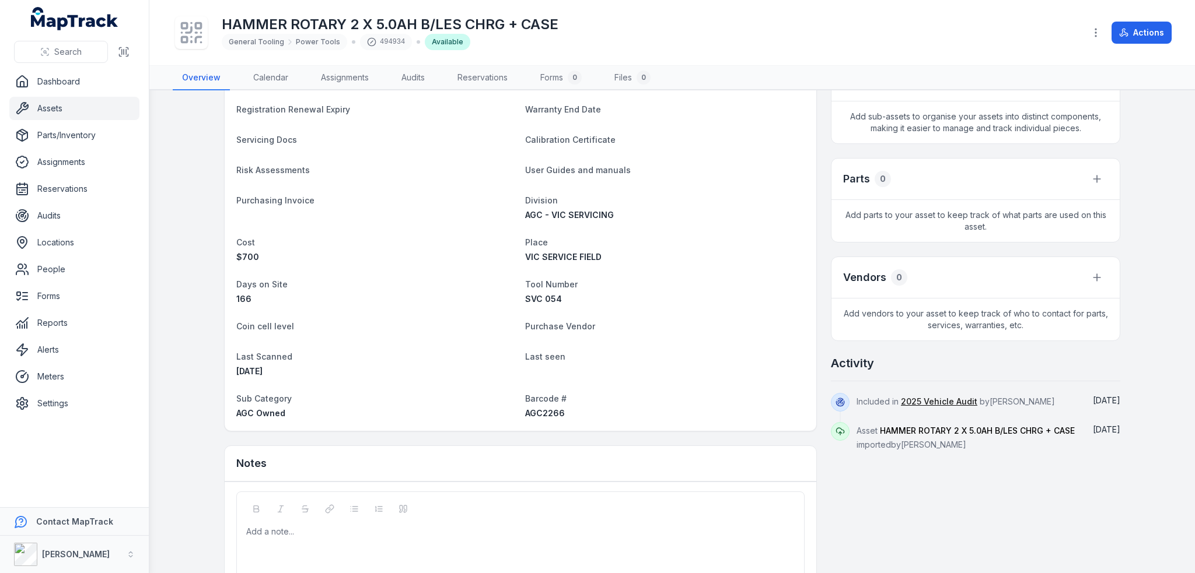
click at [544, 411] on span "AGC2266" at bounding box center [545, 413] width 40 height 10
copy span "AGC2266"
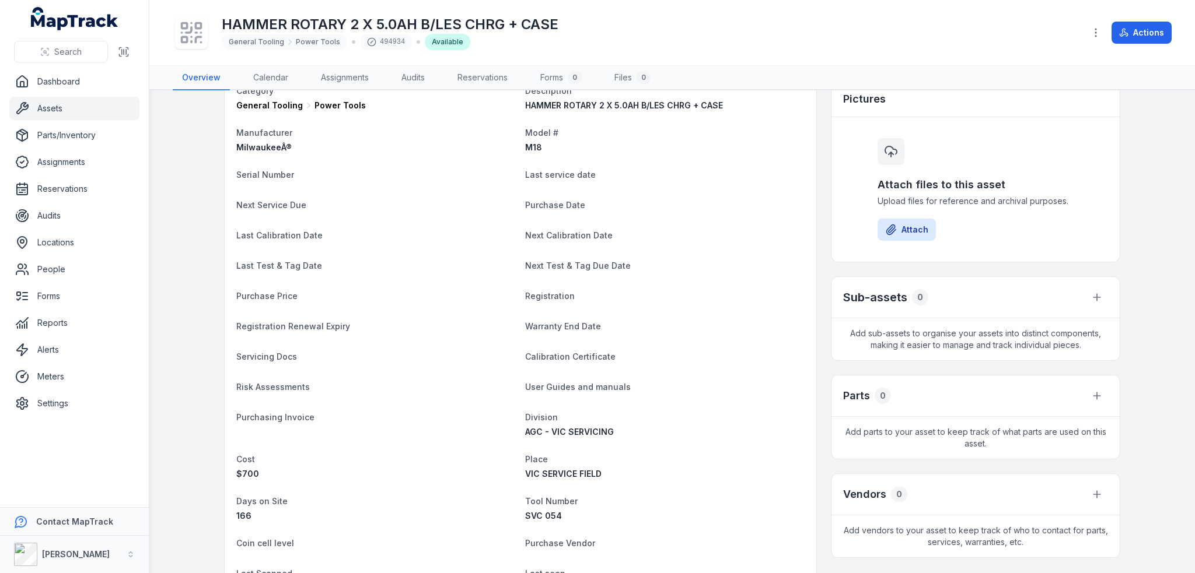
scroll to position [0, 0]
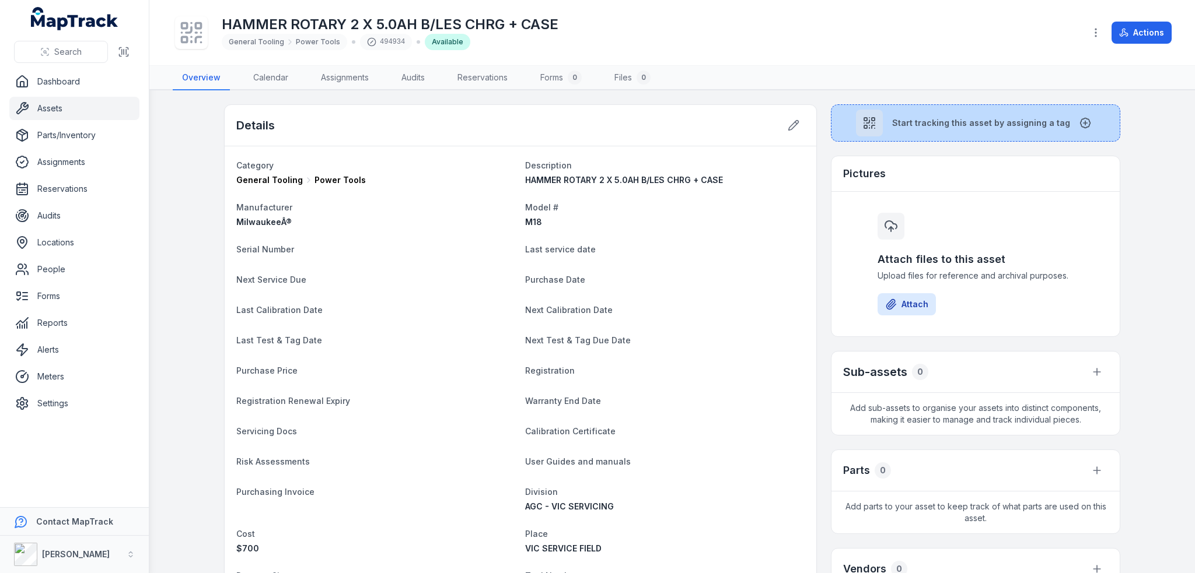
click at [1006, 124] on span "Start tracking this asset by assigning a tag" at bounding box center [981, 123] width 178 height 12
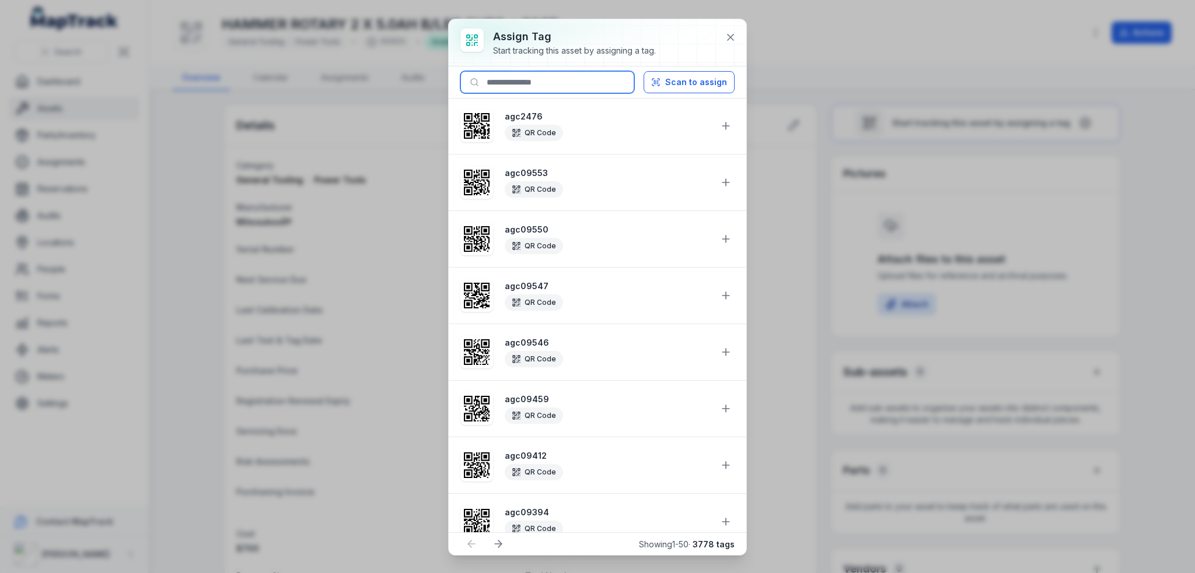
click at [555, 88] on input at bounding box center [547, 82] width 174 height 22
paste input "*******"
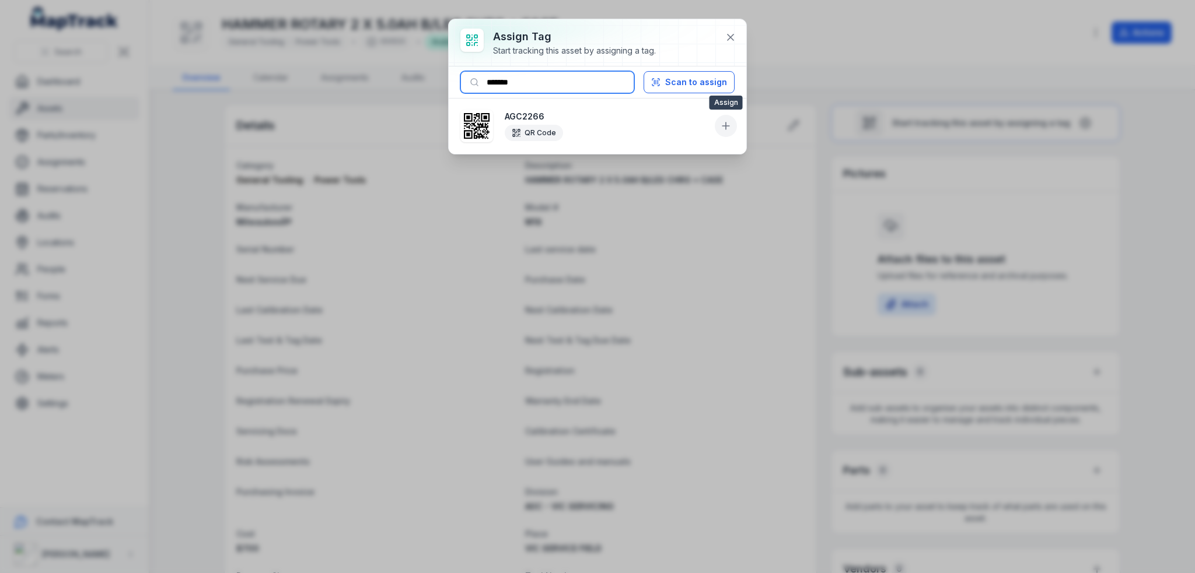
type input "*******"
click at [726, 125] on icon at bounding box center [726, 126] width 0 height 7
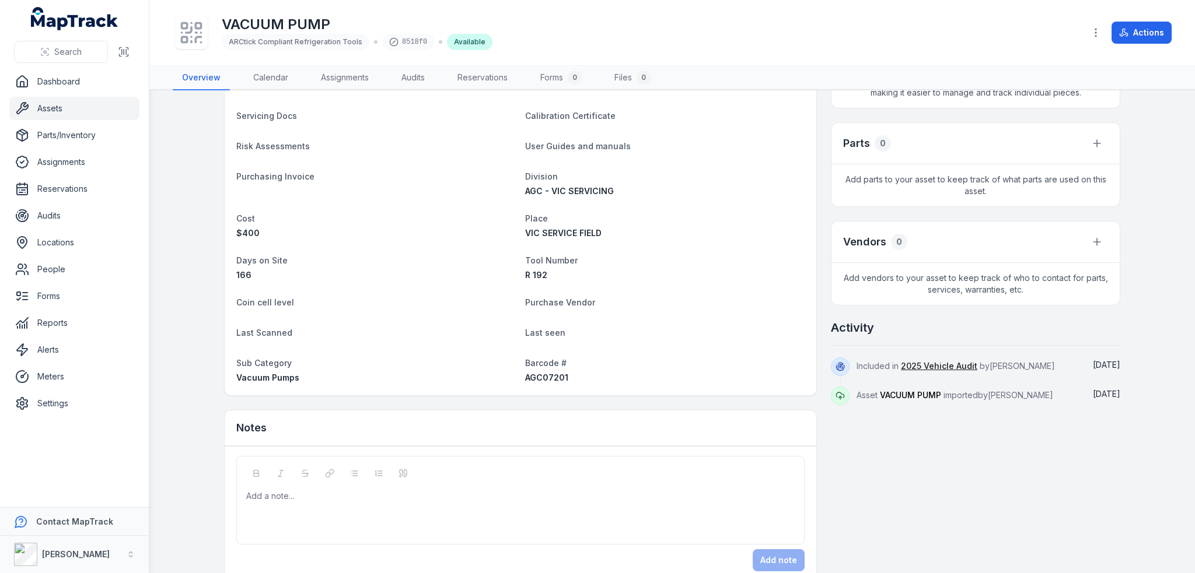
scroll to position [347, 0]
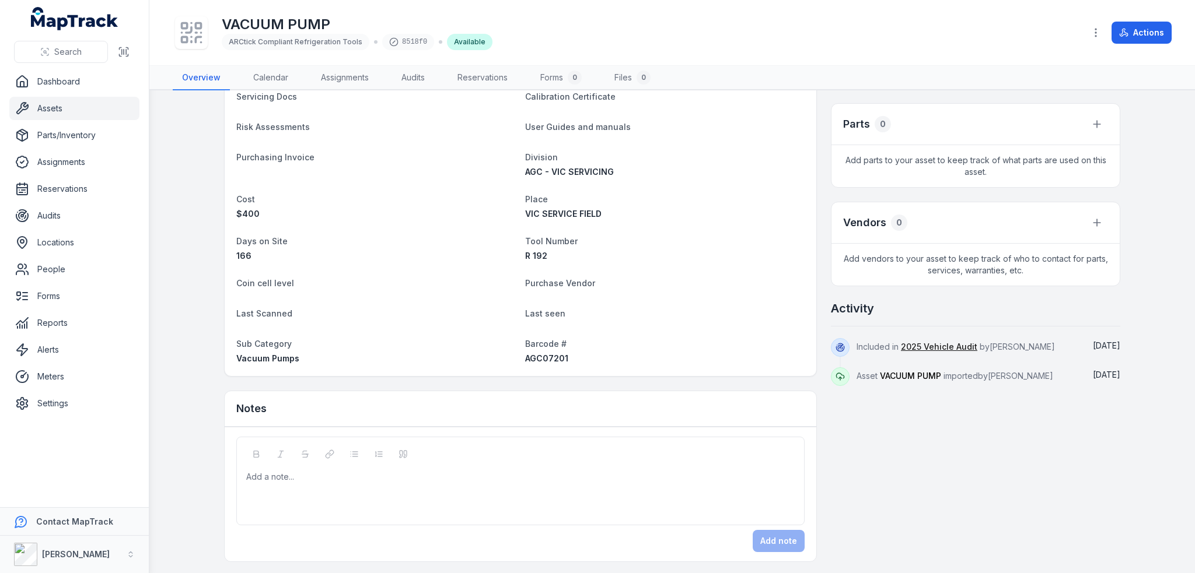
click at [535, 347] on span "Barcode #" at bounding box center [545, 344] width 41 height 10
click at [535, 356] on span "AGC07201" at bounding box center [546, 359] width 43 height 10
copy span "AGC07201"
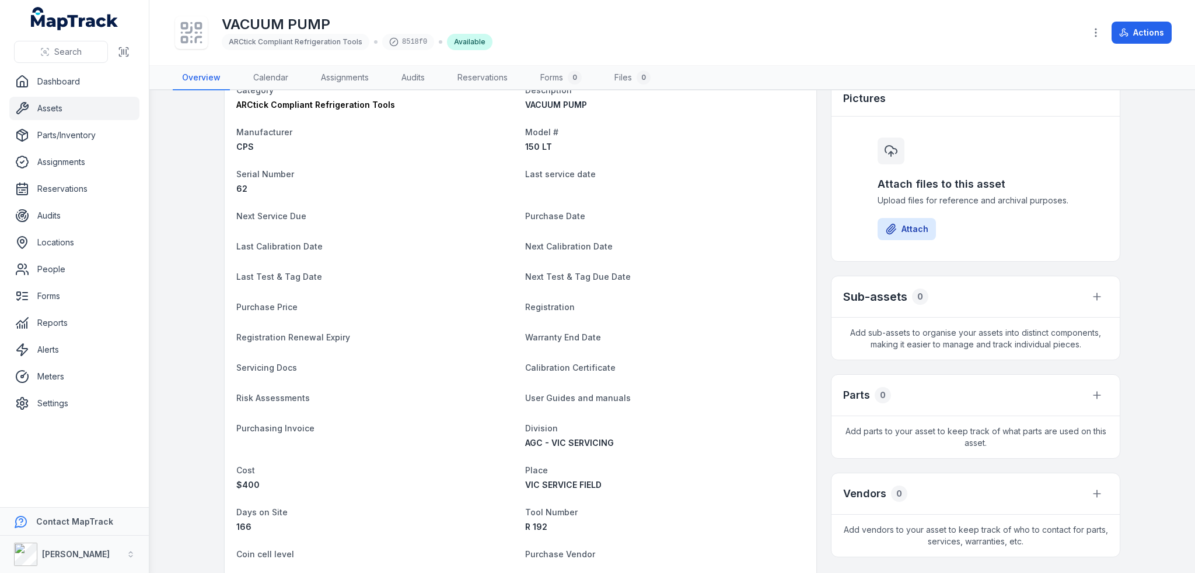
scroll to position [0, 0]
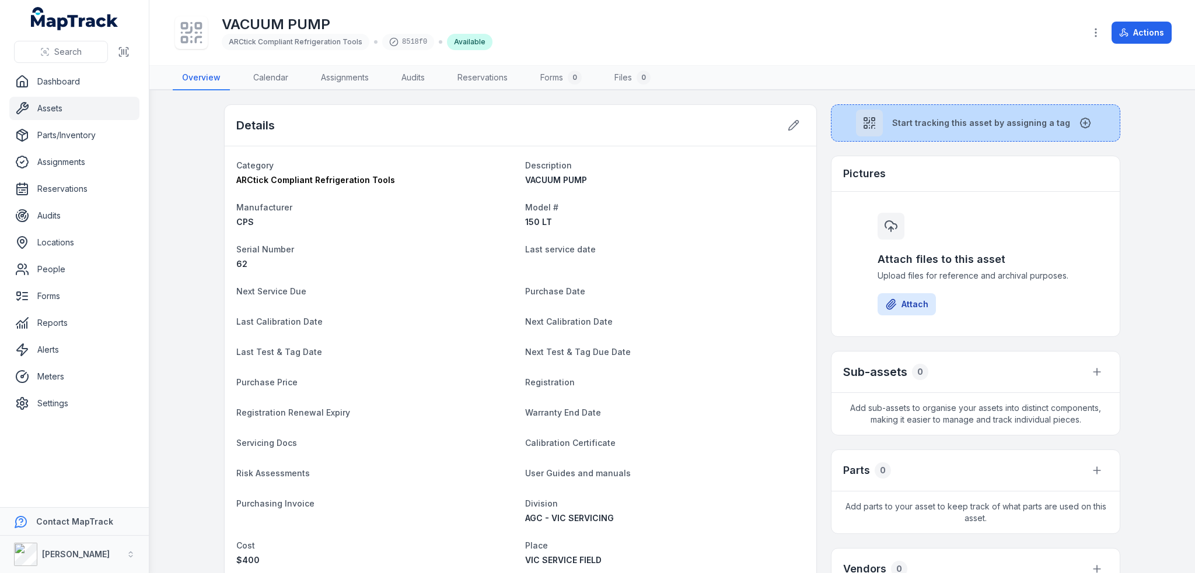
click at [937, 127] on span "Start tracking this asset by assigning a tag" at bounding box center [981, 123] width 178 height 12
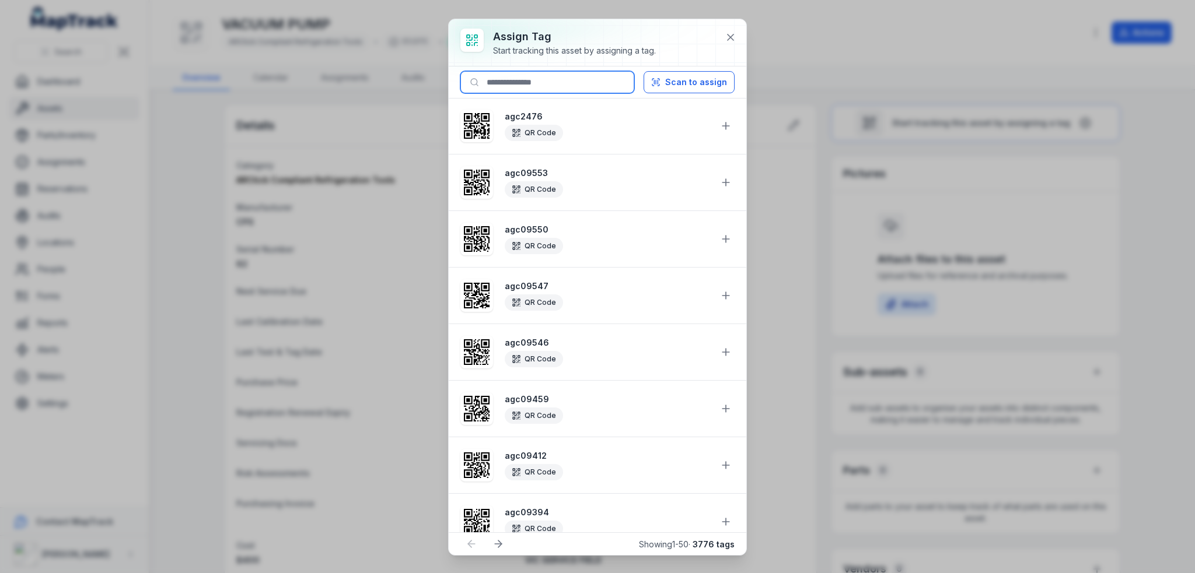
click at [525, 76] on input at bounding box center [547, 82] width 174 height 22
paste input "********"
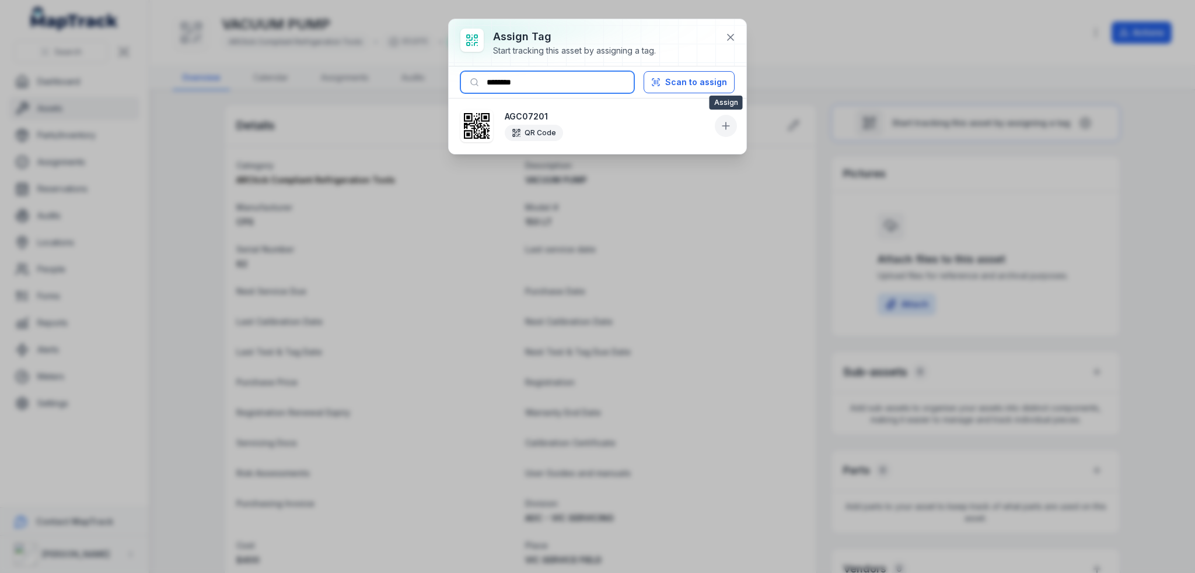
type input "********"
click at [728, 126] on icon at bounding box center [725, 126] width 7 height 0
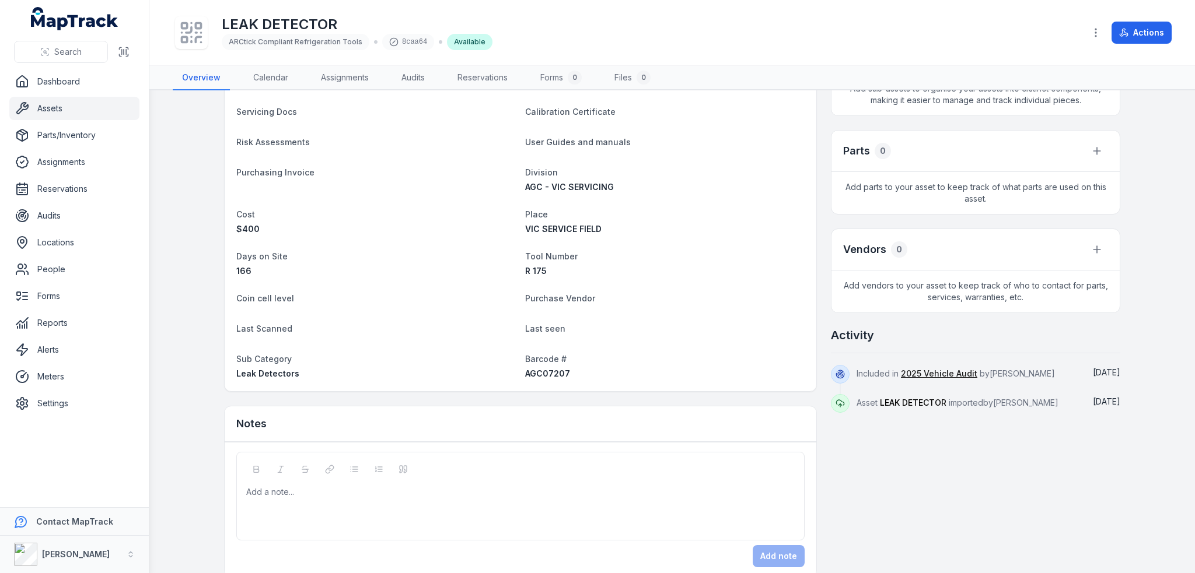
scroll to position [335, 0]
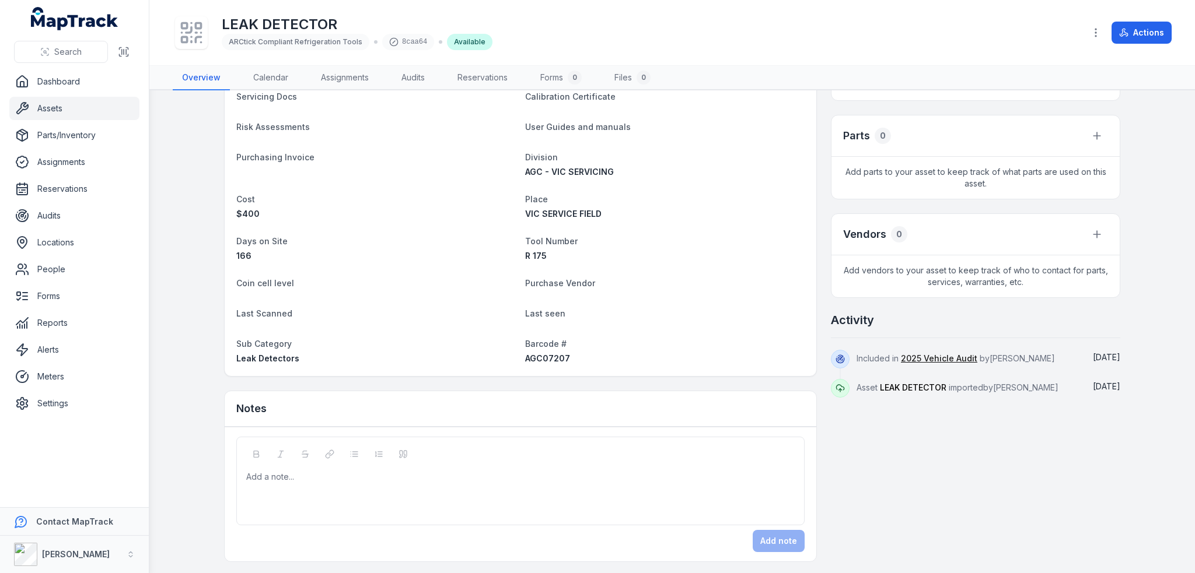
click at [538, 361] on span "AGC07207" at bounding box center [547, 359] width 45 height 10
copy span "AGC07207"
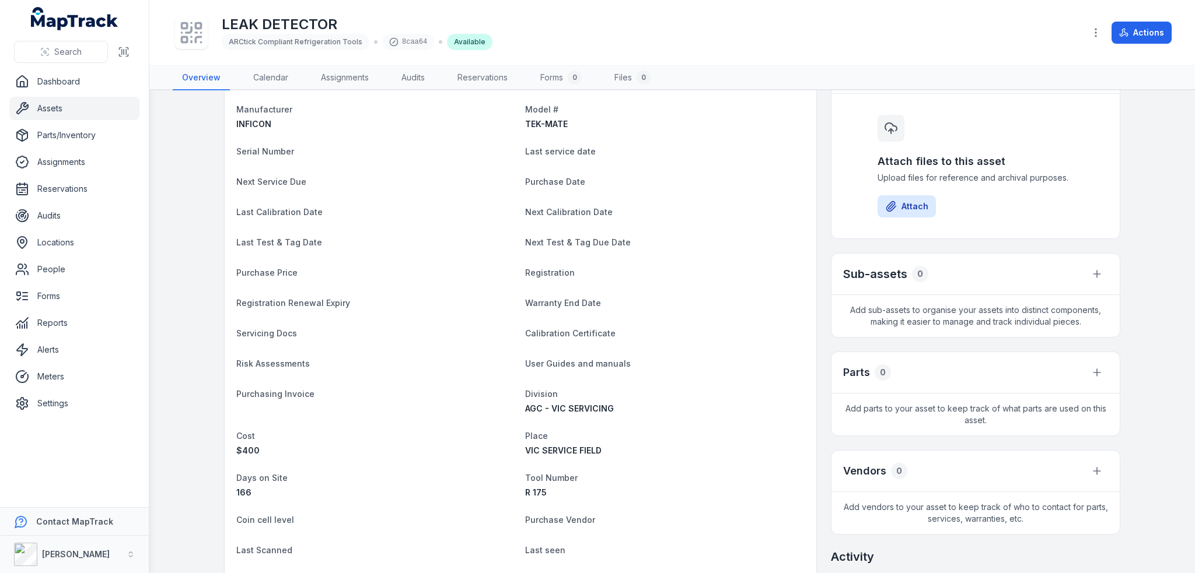
scroll to position [0, 0]
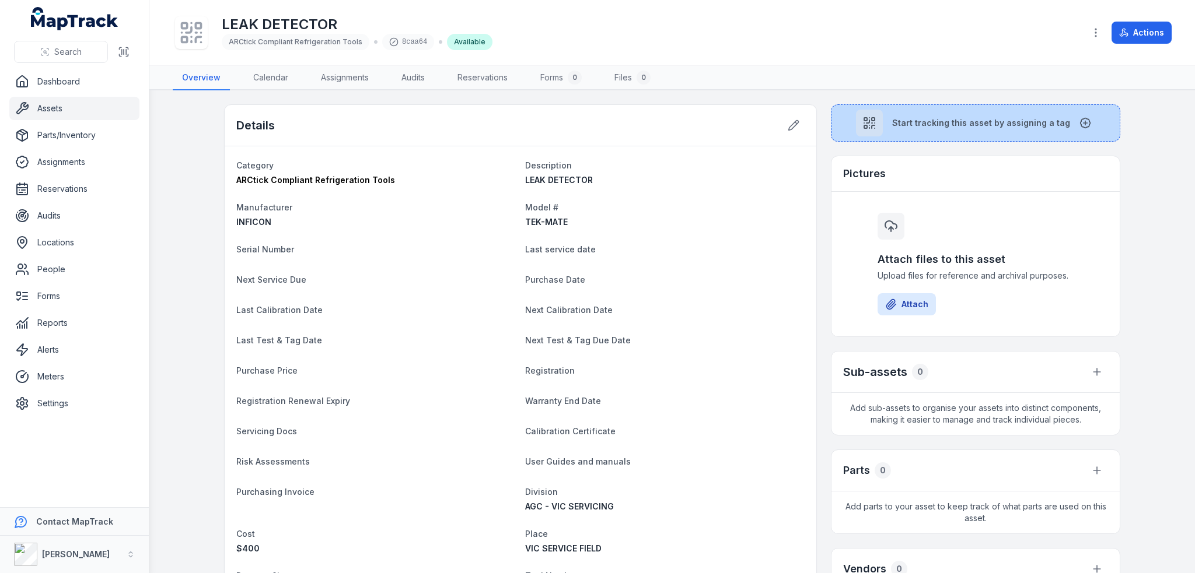
click at [940, 120] on span "Start tracking this asset by assigning a tag" at bounding box center [981, 123] width 178 height 12
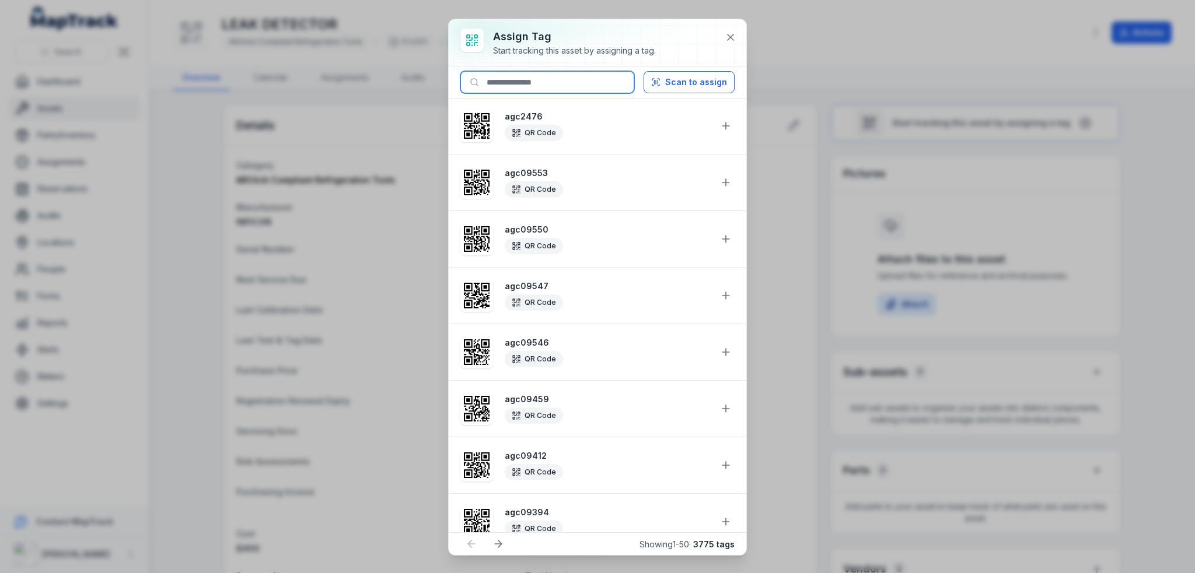
click at [568, 81] on input at bounding box center [547, 82] width 174 height 22
paste input "********"
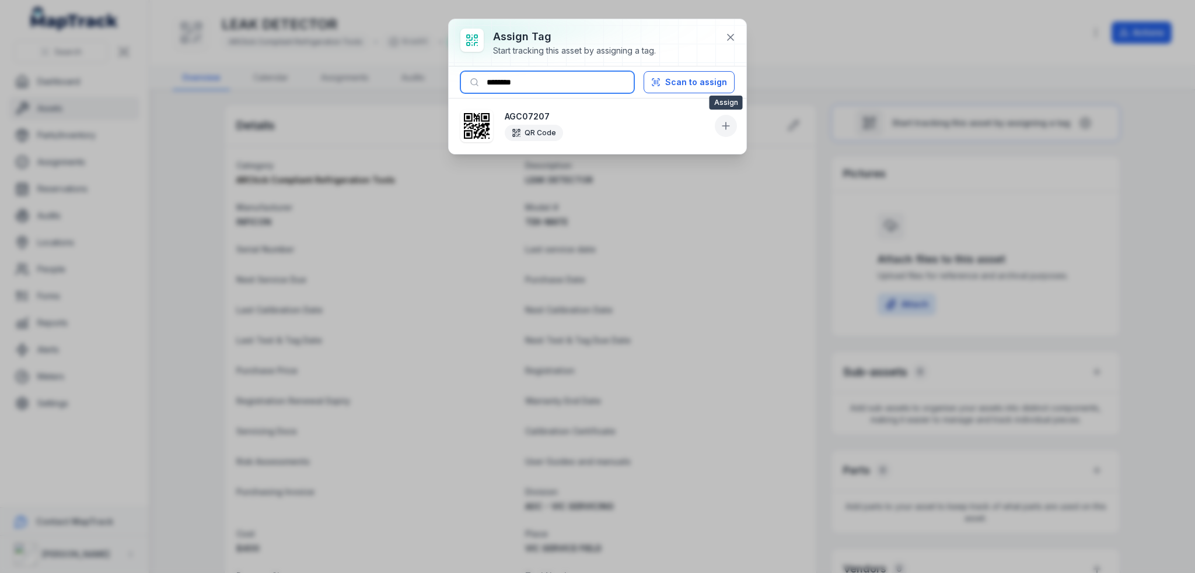
type input "********"
click at [725, 125] on icon at bounding box center [726, 126] width 12 height 12
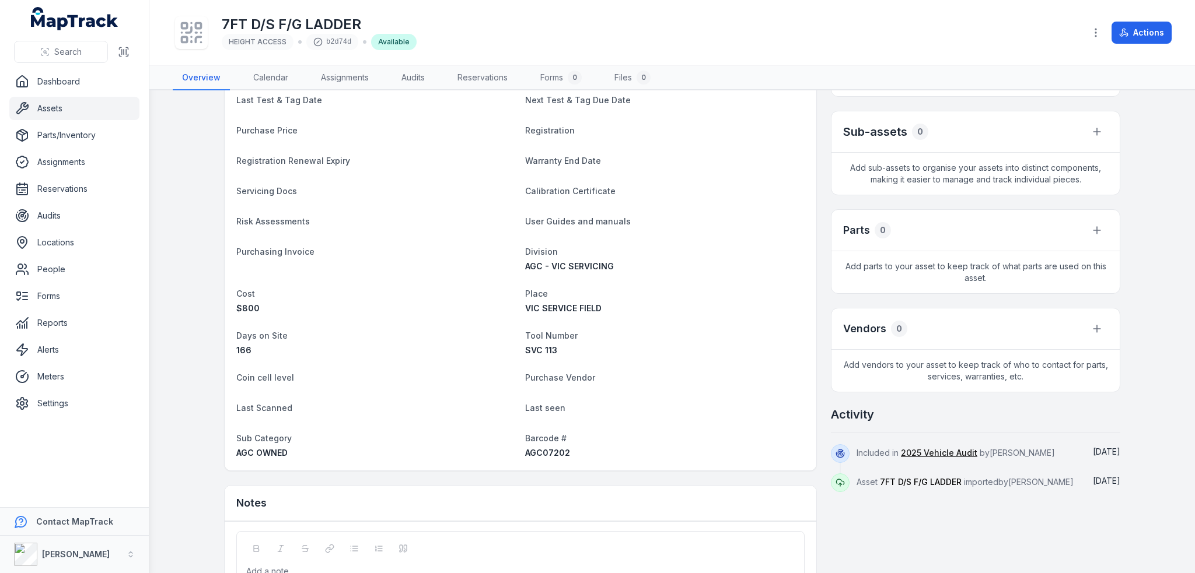
scroll to position [292, 0]
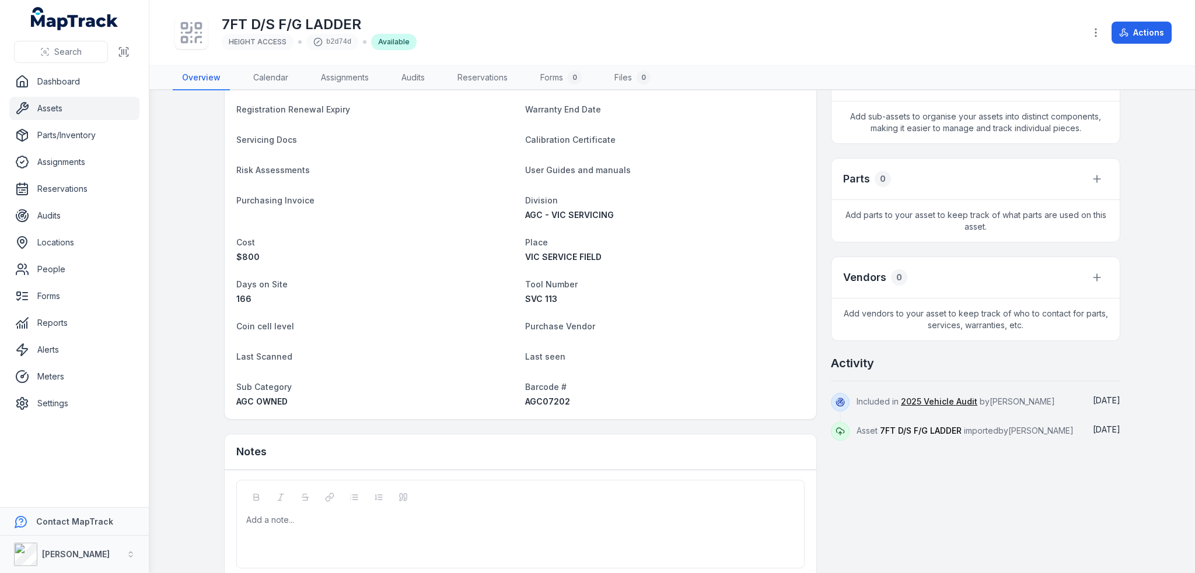
click at [548, 401] on span "AGC07202" at bounding box center [547, 402] width 45 height 10
copy span "AGC07202"
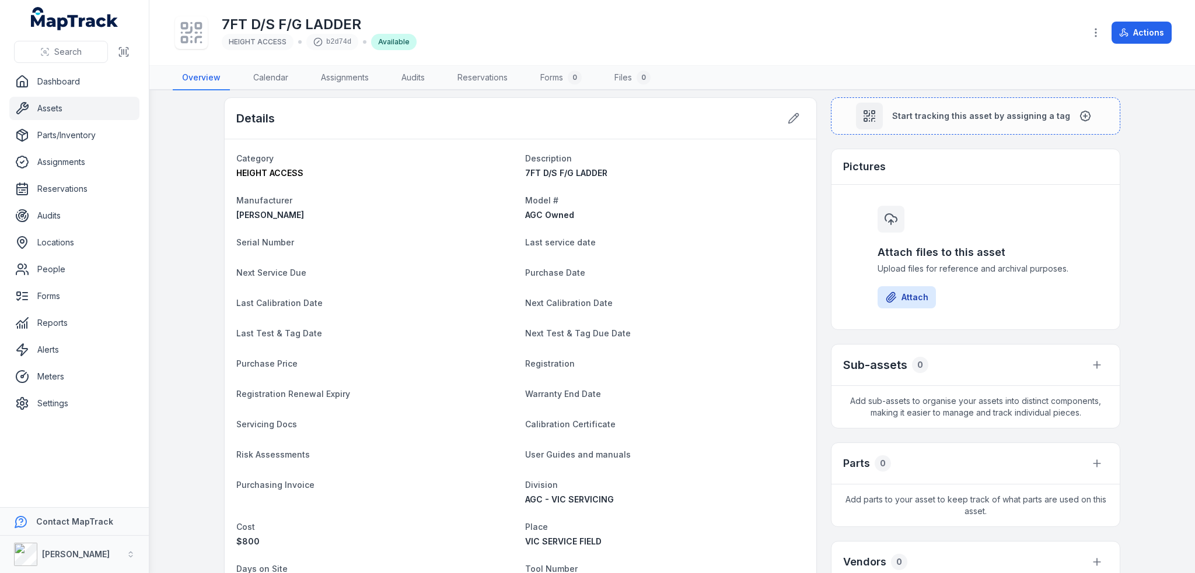
scroll to position [0, 0]
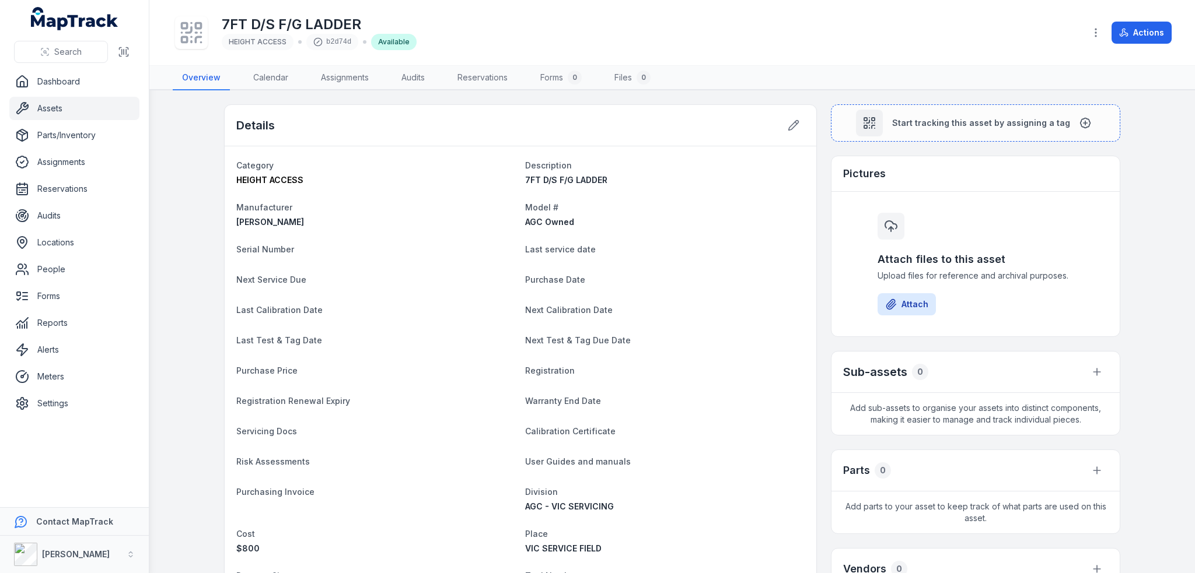
click at [912, 90] on main "Details Category HEIGHT ACCESS Description 7FT D/S F/G LADDER Manufacturer BAIL…" at bounding box center [671, 331] width 1045 height 483
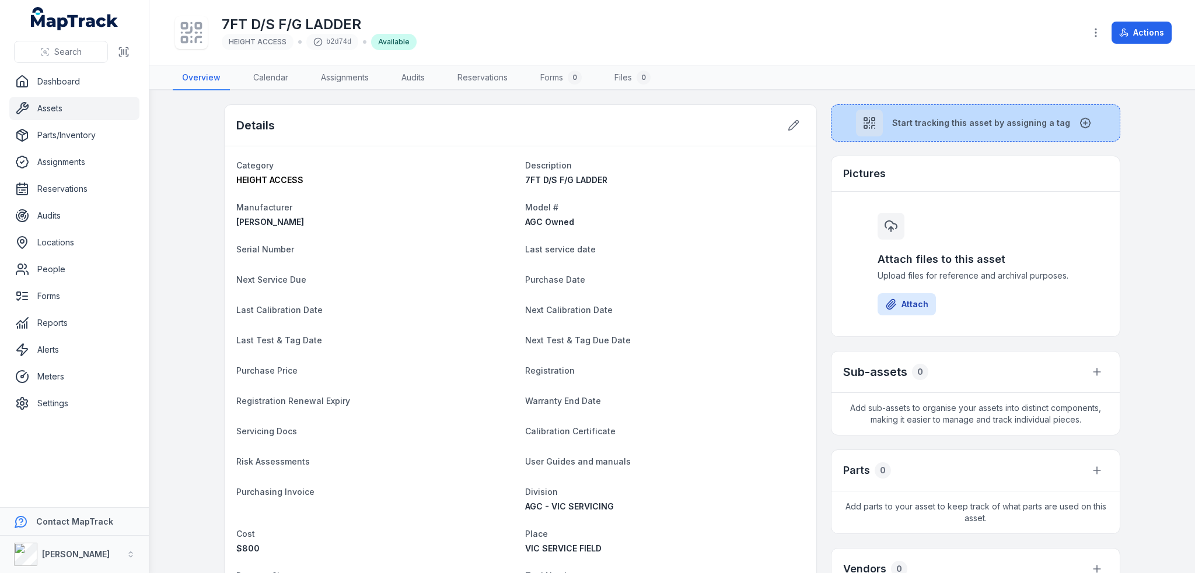
click at [903, 123] on span "Start tracking this asset by assigning a tag" at bounding box center [981, 123] width 178 height 12
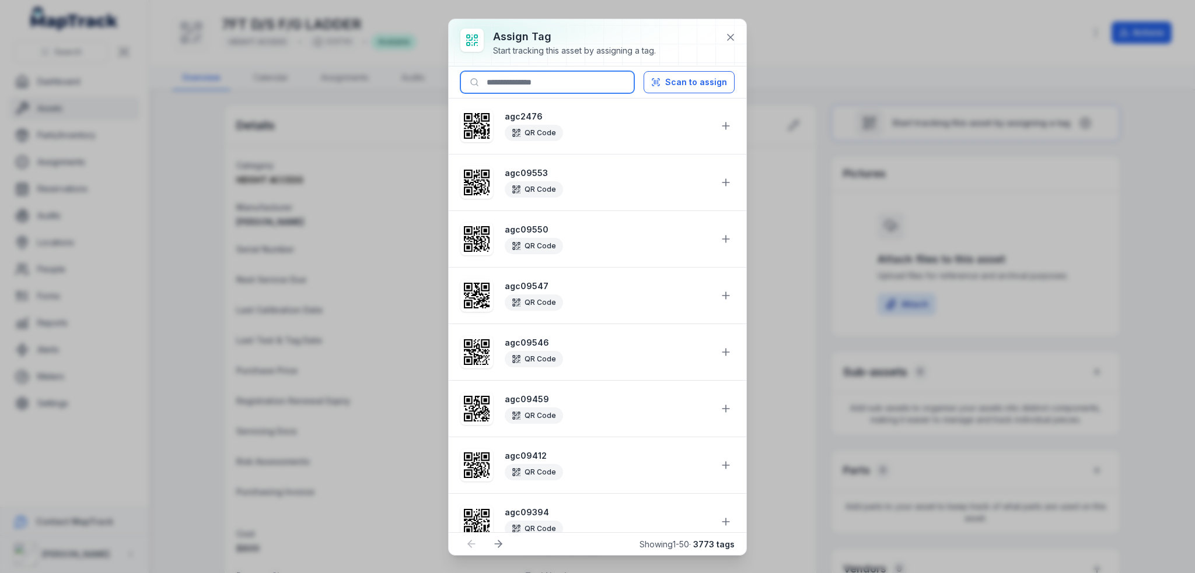
click at [541, 82] on input at bounding box center [547, 82] width 174 height 22
paste input "********"
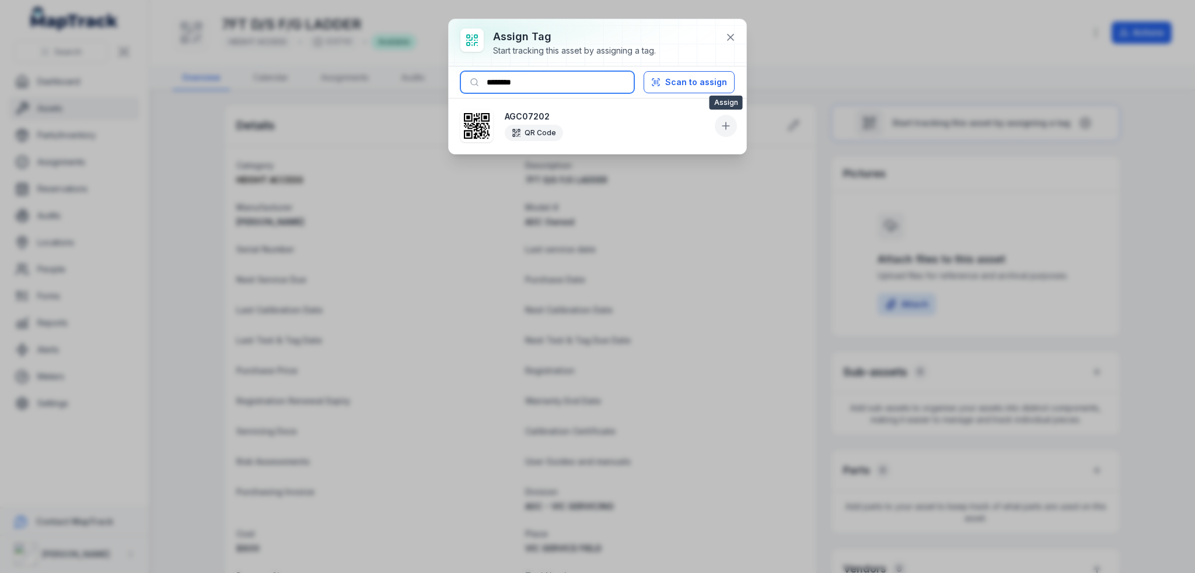
type input "********"
click at [726, 128] on icon at bounding box center [726, 126] width 0 height 7
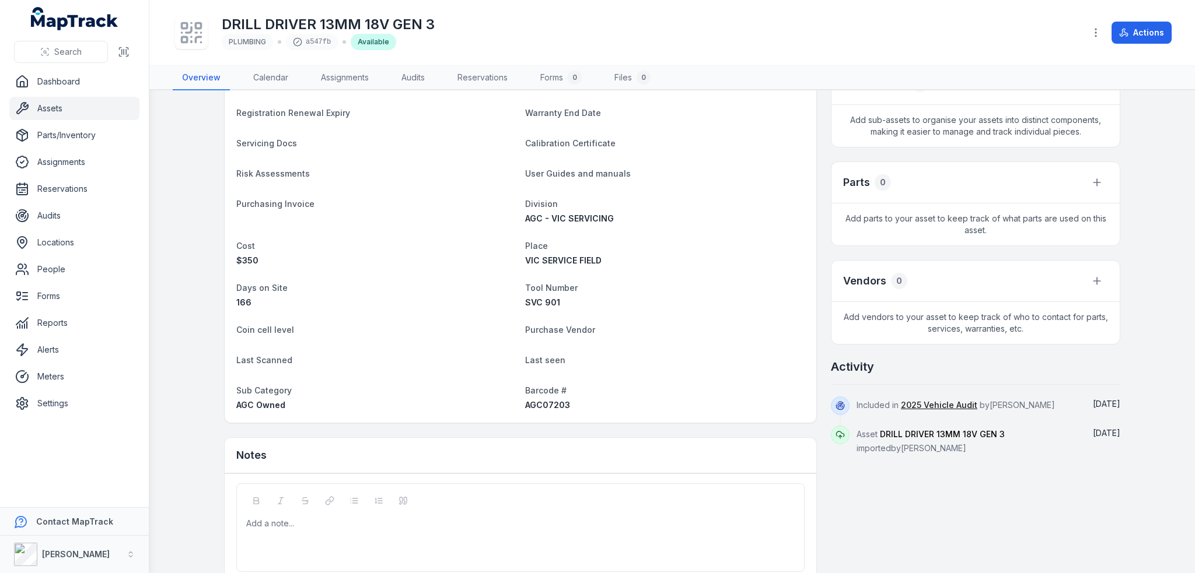
scroll to position [292, 0]
click at [539, 401] on span "AGC07203" at bounding box center [547, 402] width 45 height 10
copy span "AGC07203"
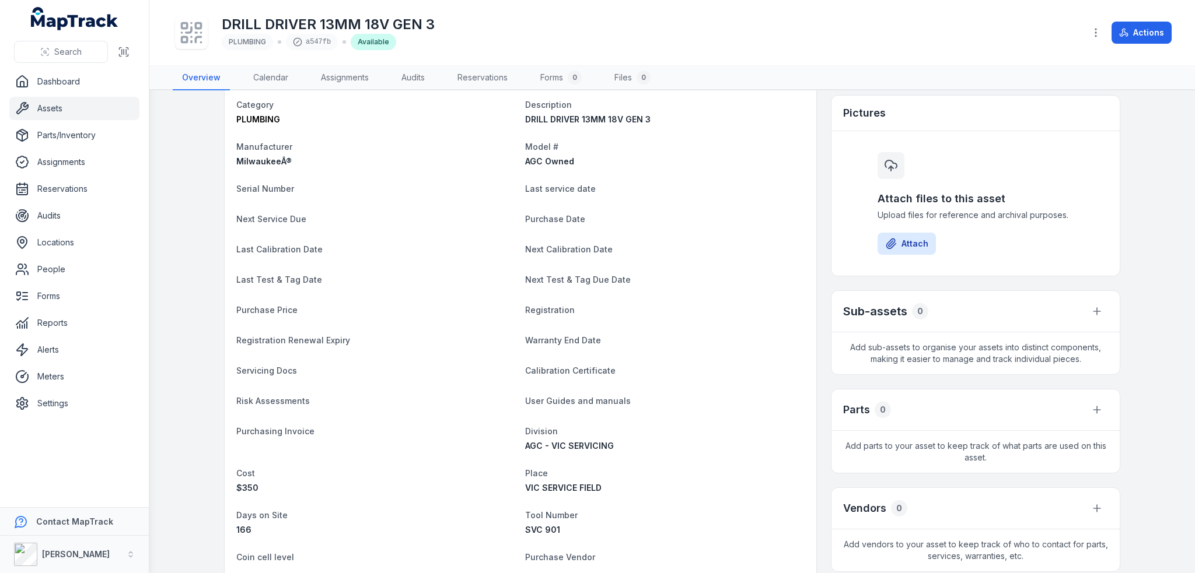
scroll to position [0, 0]
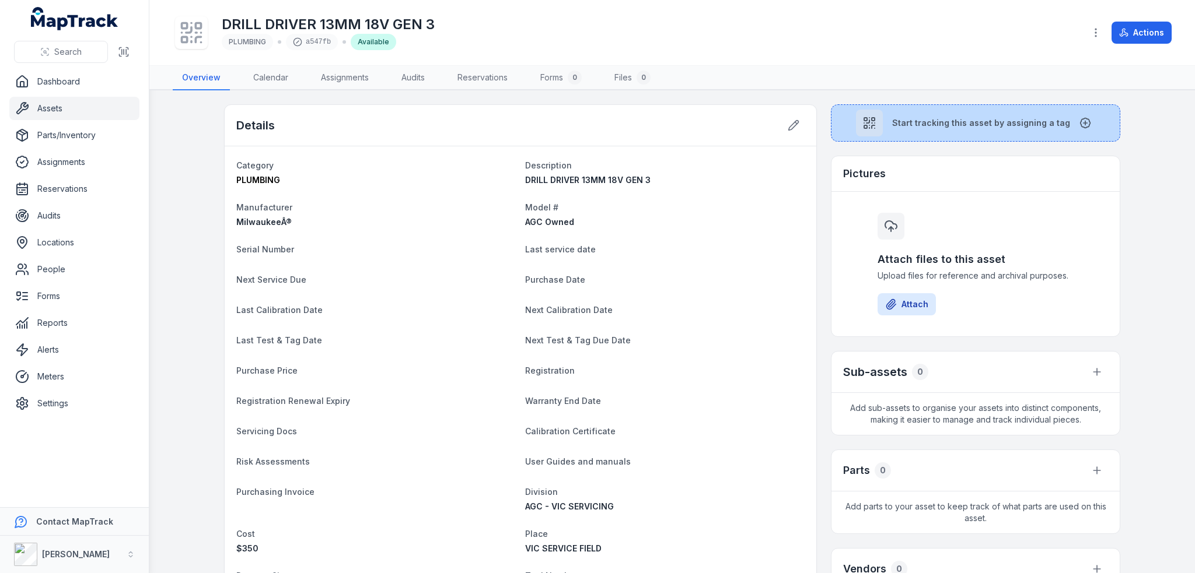
click at [905, 124] on span "Start tracking this asset by assigning a tag" at bounding box center [981, 123] width 178 height 12
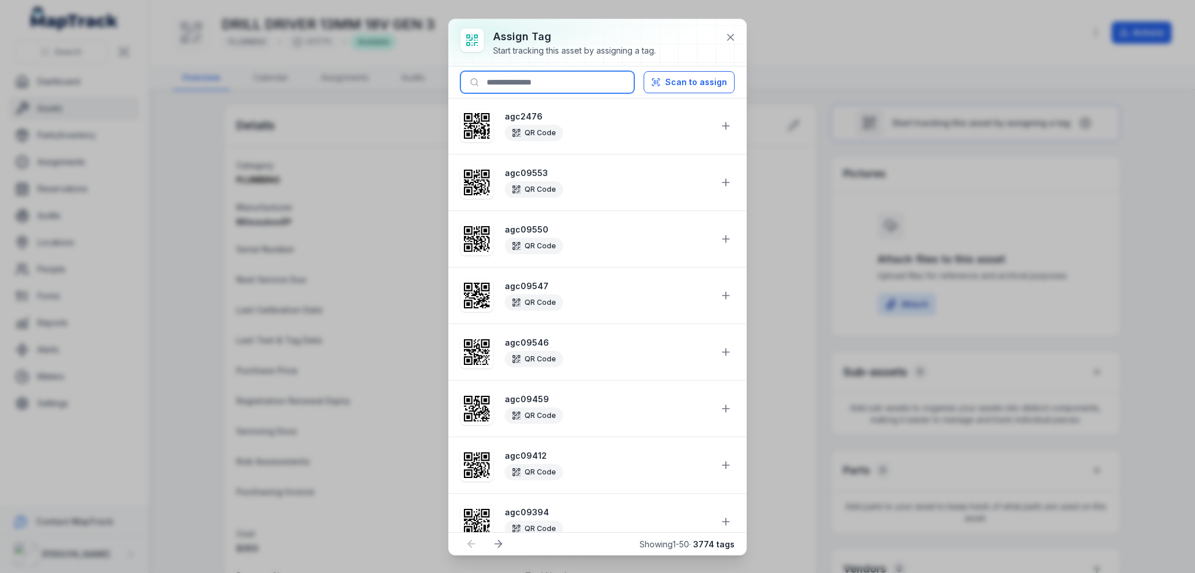
click at [532, 79] on input at bounding box center [547, 82] width 174 height 22
paste input "********"
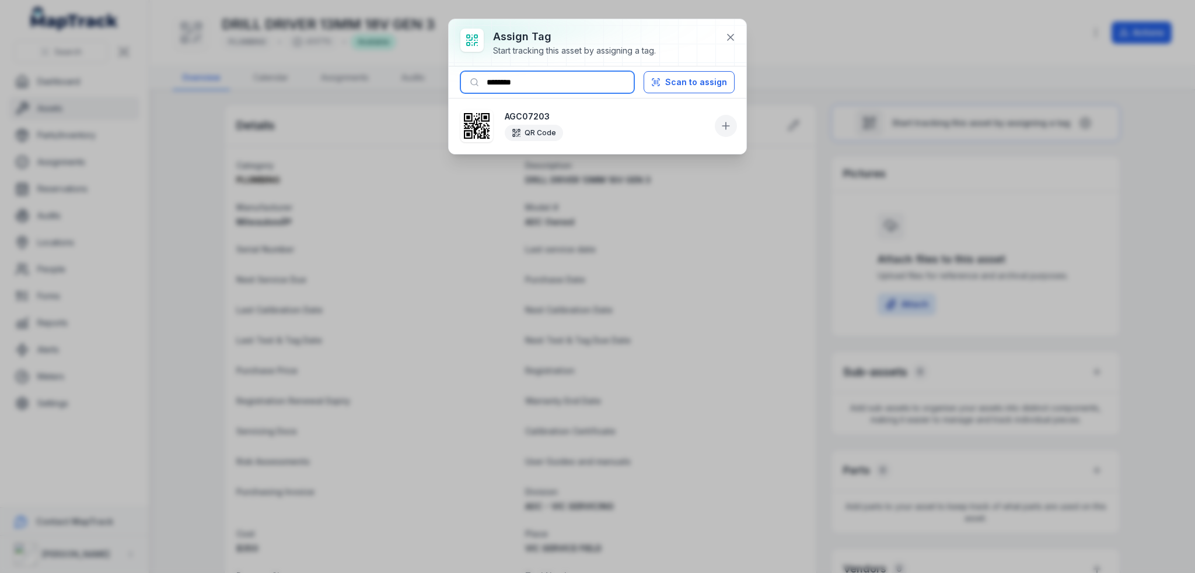
type input "********"
click at [723, 126] on icon at bounding box center [725, 126] width 7 height 0
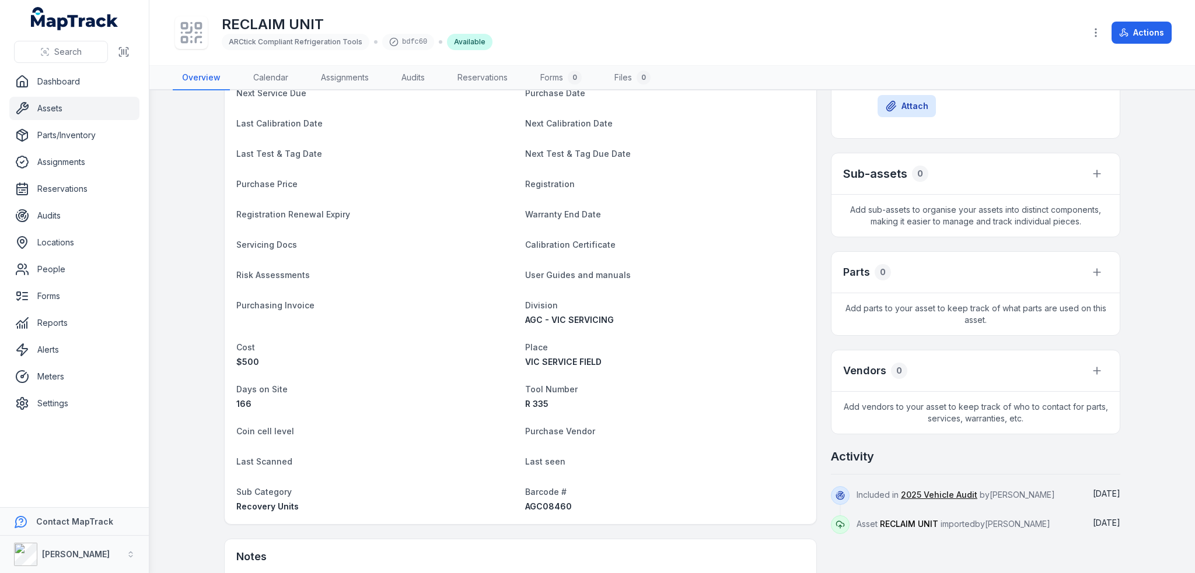
scroll to position [292, 0]
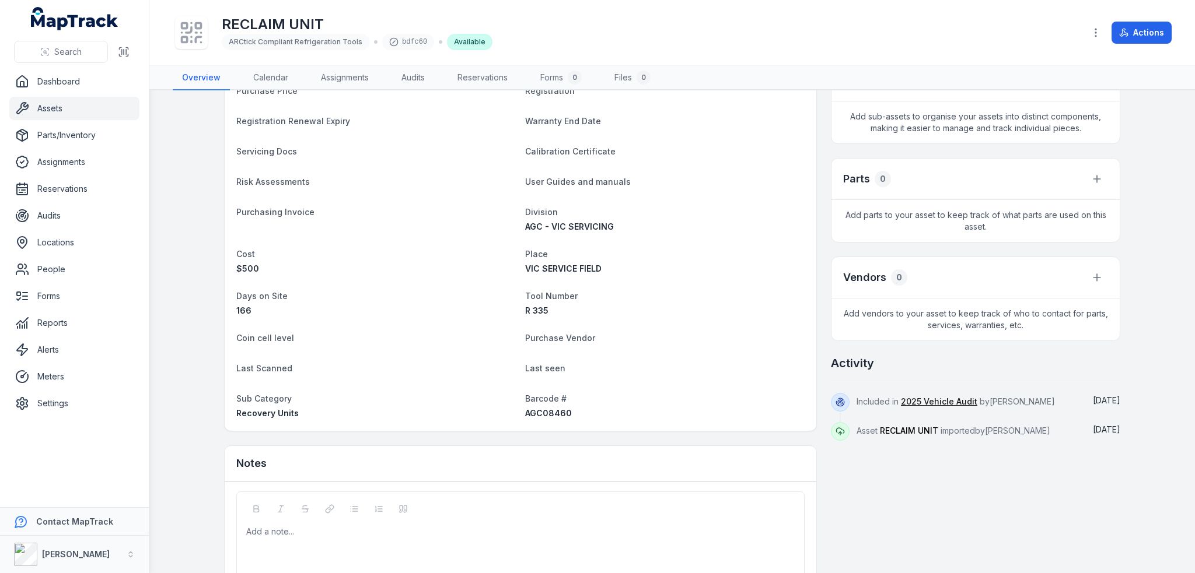
click at [553, 417] on span "AGC08460" at bounding box center [548, 413] width 47 height 10
copy span "AGC08460"
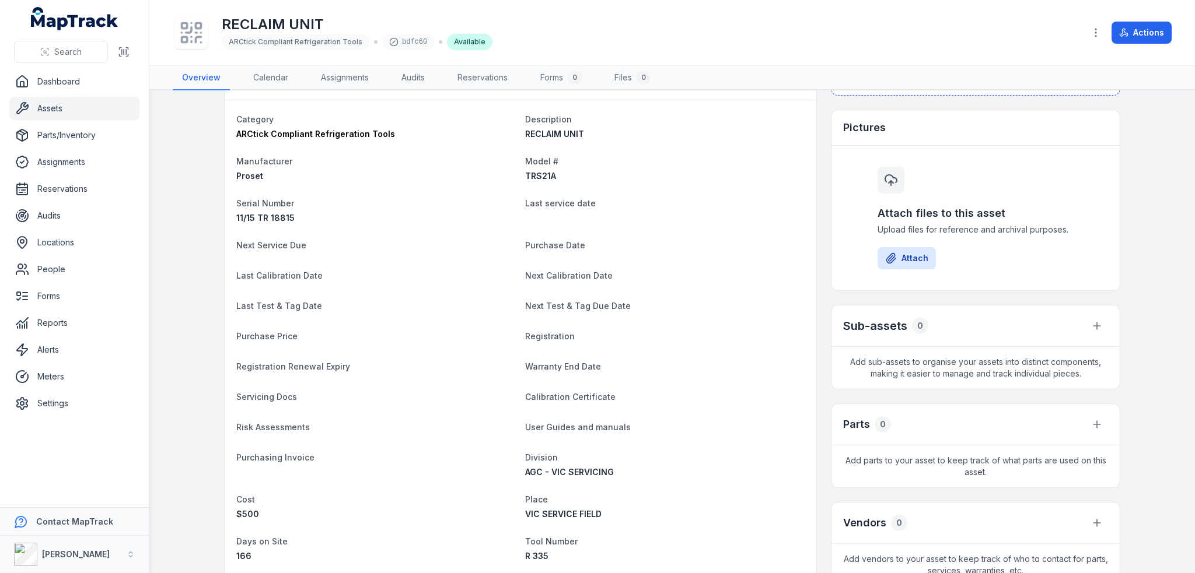
scroll to position [0, 0]
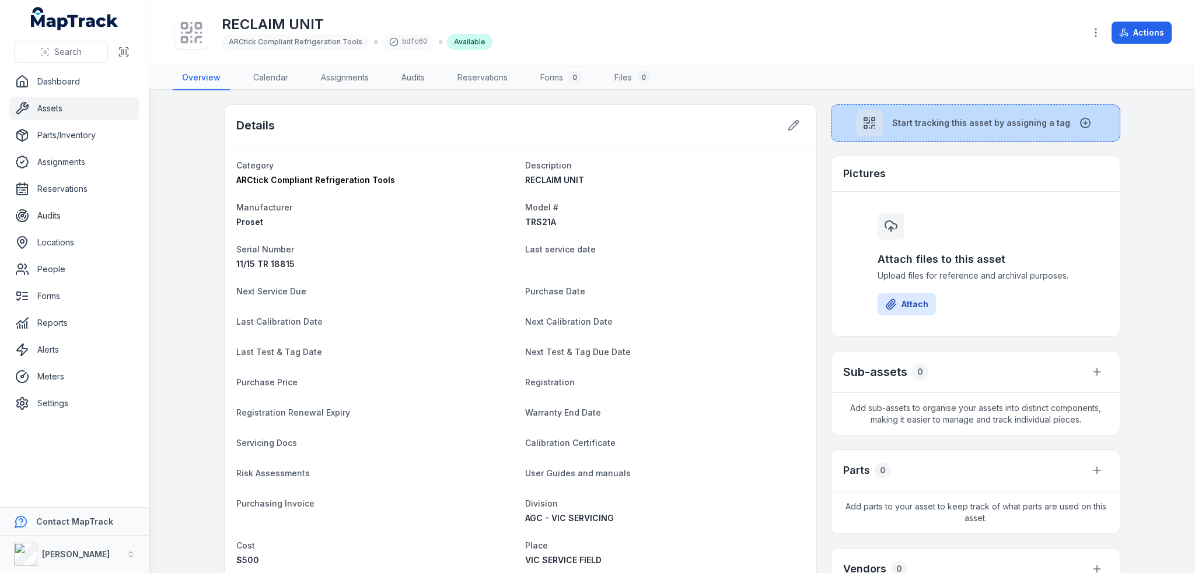
click at [930, 123] on span "Start tracking this asset by assigning a tag" at bounding box center [981, 123] width 178 height 12
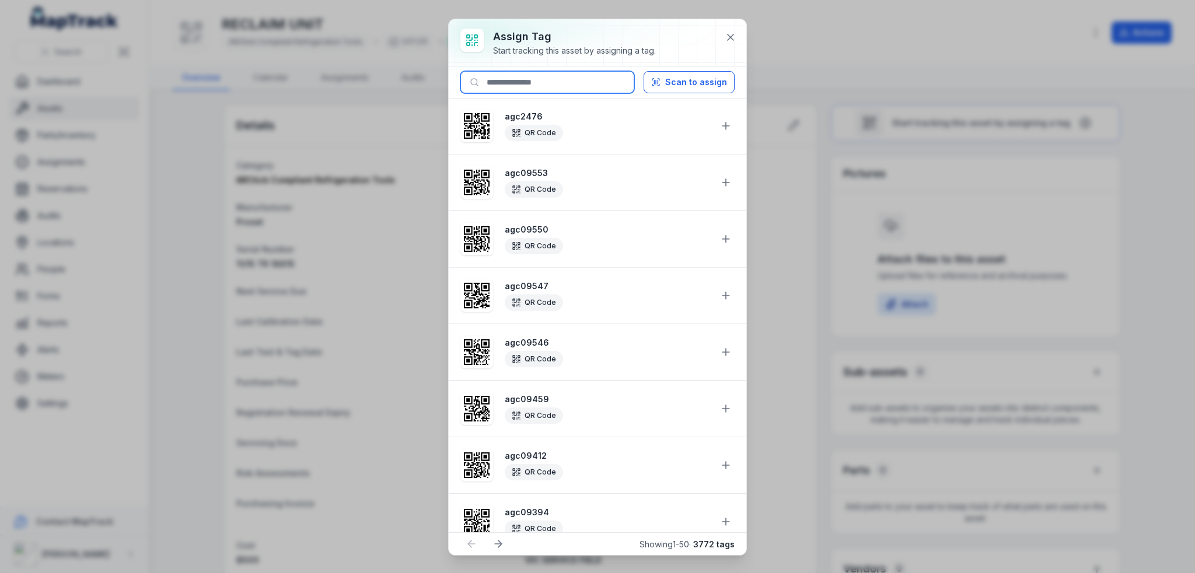
click at [578, 86] on input at bounding box center [547, 82] width 174 height 22
paste input "********"
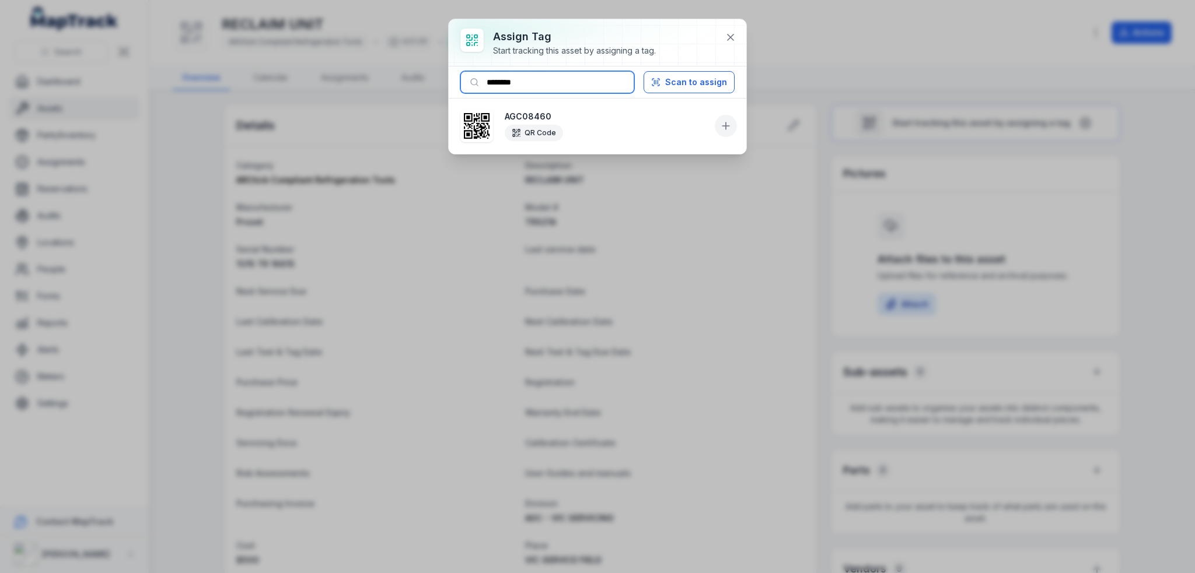
type input "********"
click at [730, 121] on icon at bounding box center [726, 126] width 12 height 12
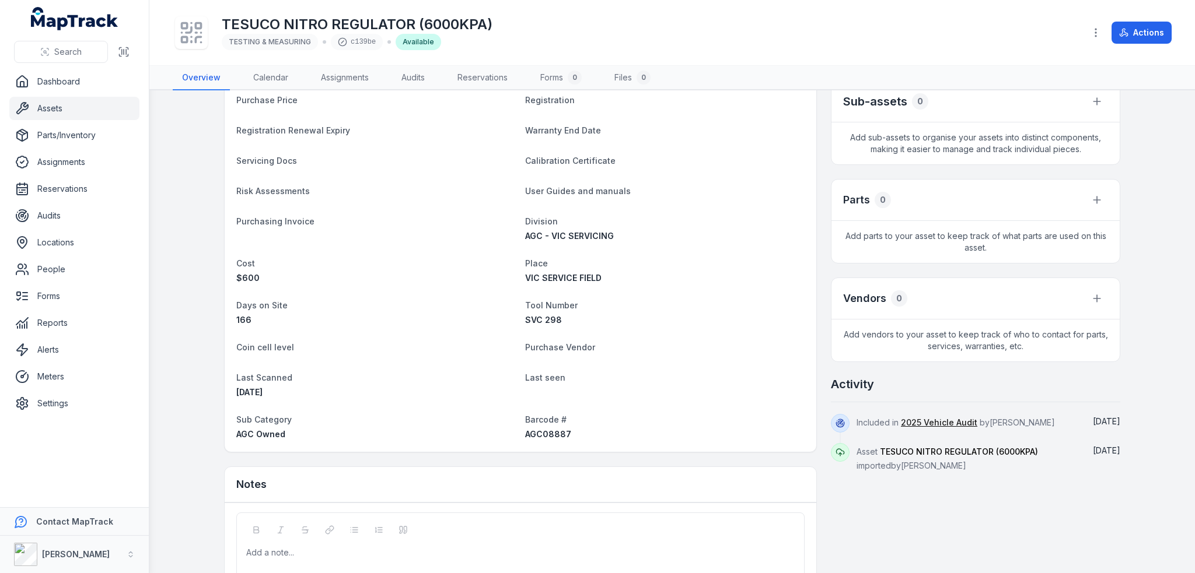
scroll to position [292, 0]
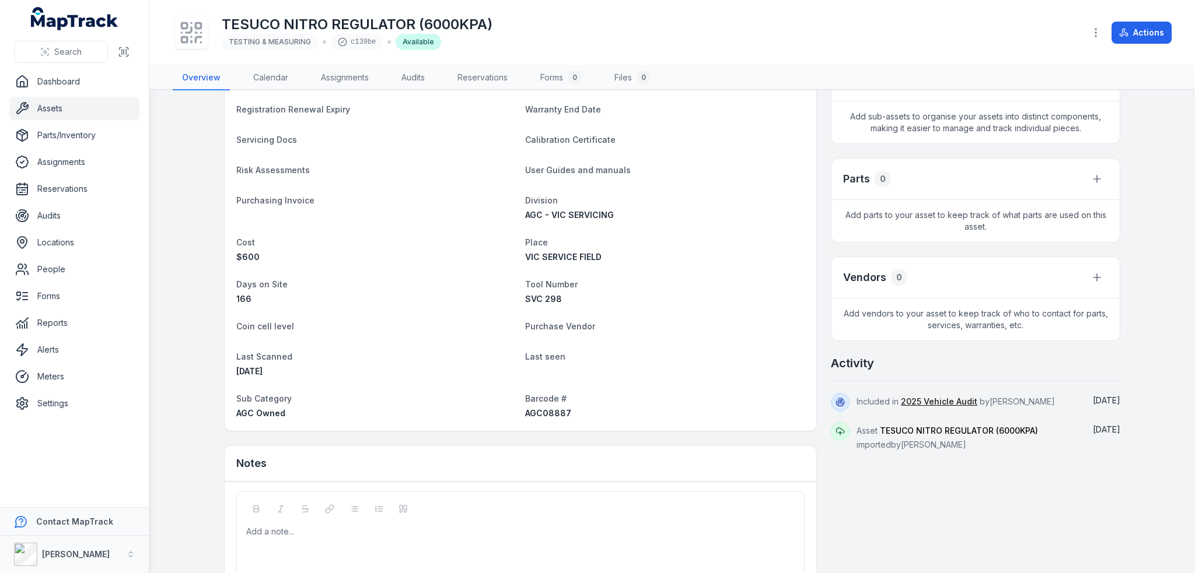
click at [543, 412] on span "AGC08887" at bounding box center [548, 413] width 46 height 10
copy span "AGC08887"
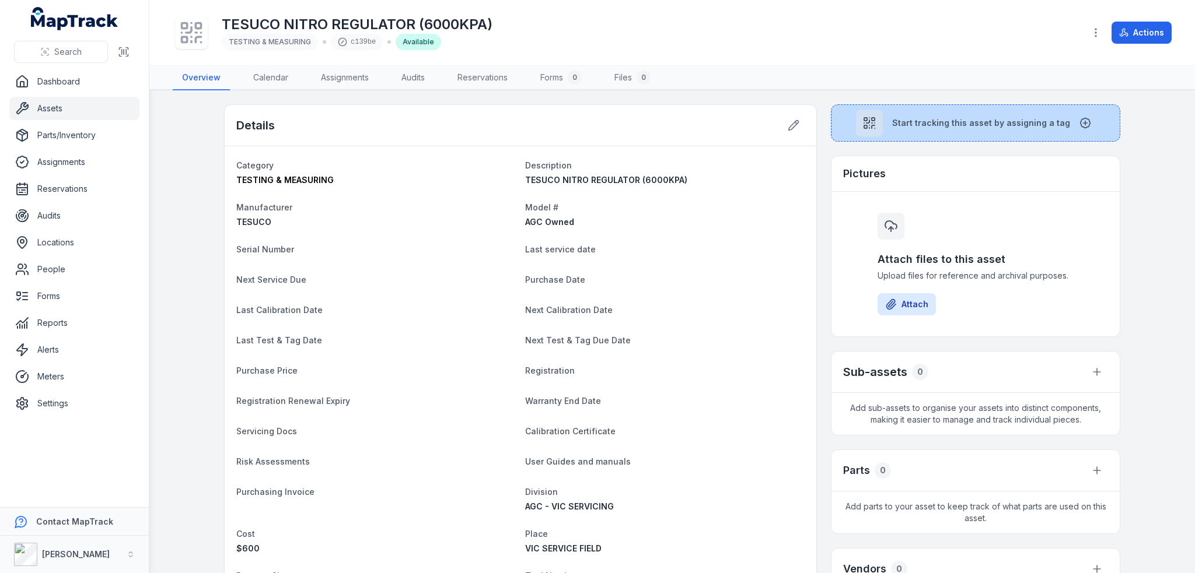
click at [917, 128] on button "Start tracking this asset by assigning a tag" at bounding box center [975, 122] width 289 height 37
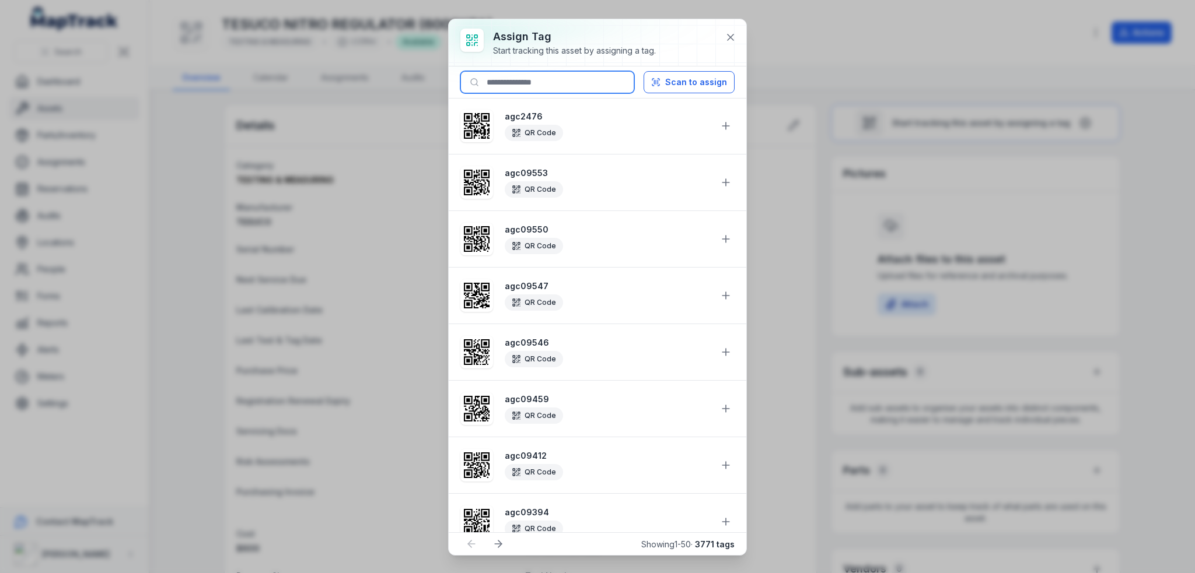
click at [567, 80] on input at bounding box center [547, 82] width 174 height 22
paste input "********"
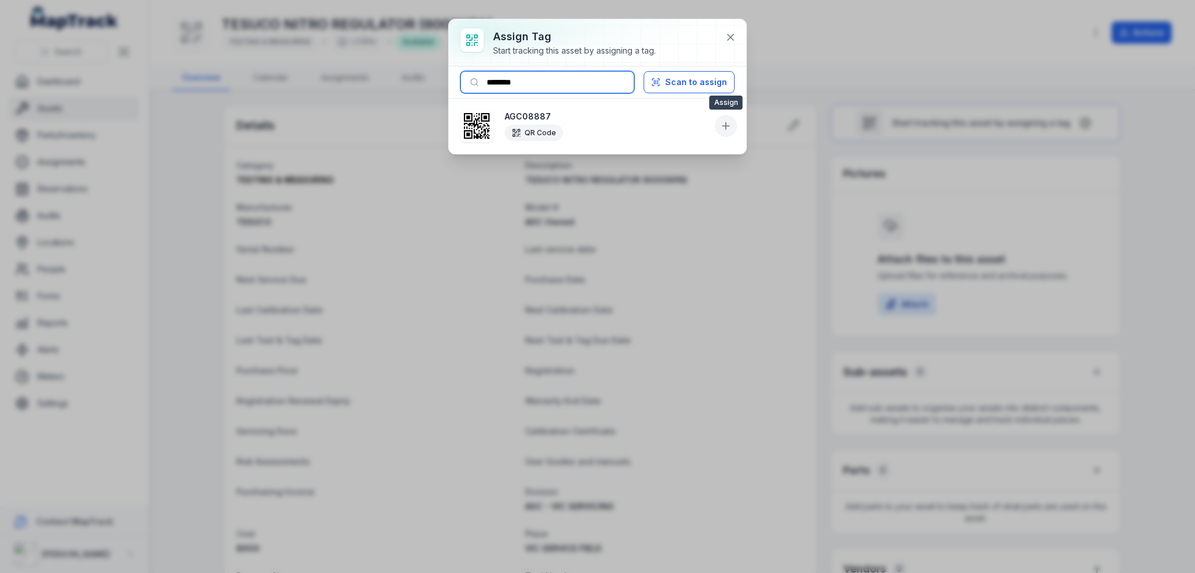
type input "********"
click at [723, 128] on icon at bounding box center [726, 126] width 12 height 12
